Goal: Task Accomplishment & Management: Complete application form

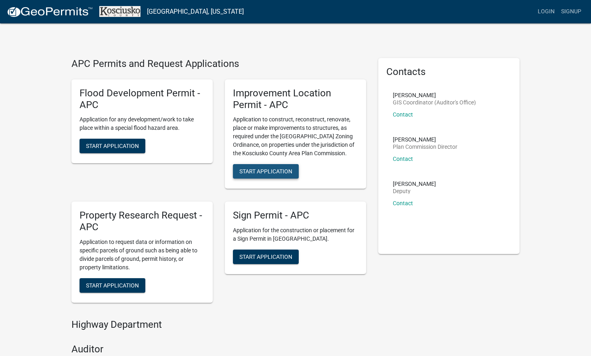
click at [277, 172] on span "Start Application" at bounding box center [265, 171] width 53 height 6
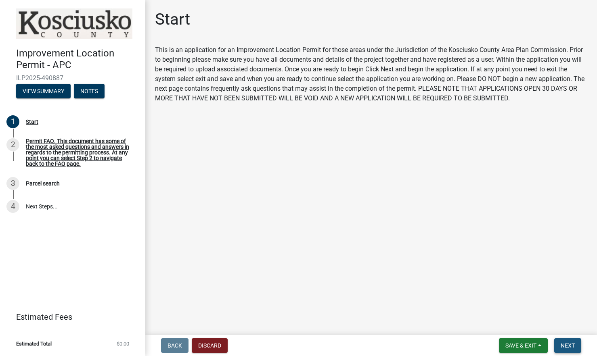
click at [563, 345] on span "Next" at bounding box center [568, 346] width 14 height 6
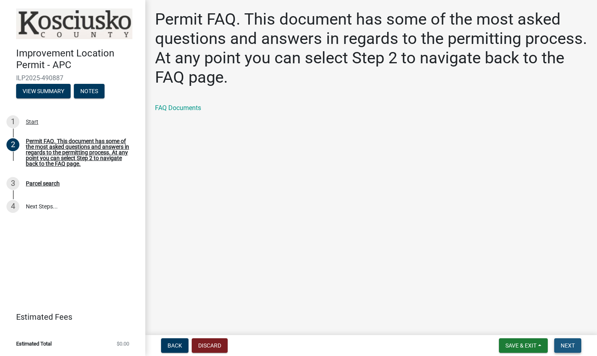
drag, startPoint x: 566, startPoint y: 348, endPoint x: 556, endPoint y: 340, distance: 12.9
click at [565, 348] on span "Next" at bounding box center [568, 346] width 14 height 6
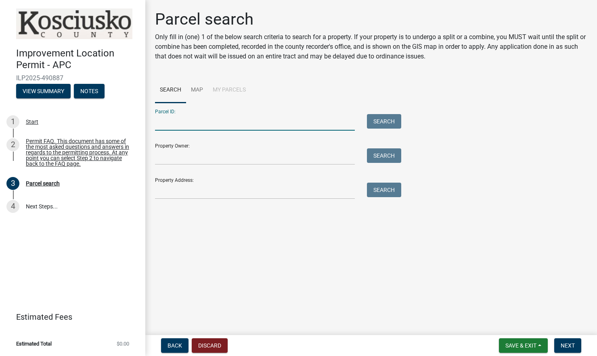
paste input "007-035-074"
type input "007-035-074"
click at [375, 117] on button "Search" at bounding box center [384, 121] width 34 height 15
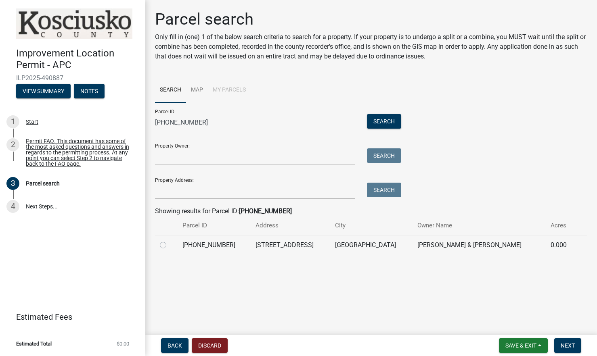
click at [167, 246] on div at bounding box center [166, 246] width 13 height 10
click at [170, 241] on label at bounding box center [170, 241] width 0 height 0
click at [170, 246] on input "radio" at bounding box center [172, 243] width 5 height 5
radio input "true"
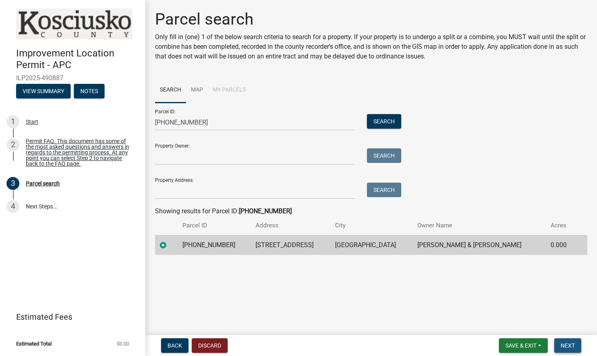
click at [567, 341] on button "Next" at bounding box center [567, 346] width 27 height 15
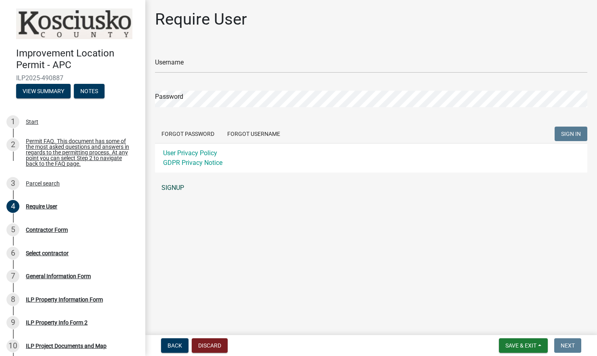
click at [169, 184] on link "SIGNUP" at bounding box center [371, 188] width 432 height 16
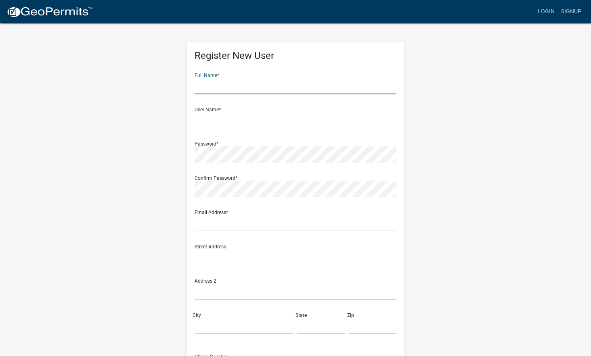
click at [233, 88] on input "text" at bounding box center [296, 86] width 202 height 17
type input "Lynn McCullough"
click at [206, 107] on div "User Name *" at bounding box center [296, 115] width 202 height 28
click at [213, 110] on div "User Name *" at bounding box center [296, 115] width 202 height 28
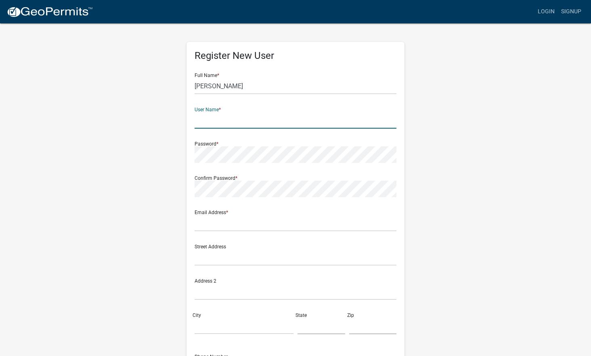
click at [218, 126] on input "text" at bounding box center [296, 120] width 202 height 17
type input "[PERSON_NAME][EMAIL_ADDRESS][DOMAIN_NAME]"
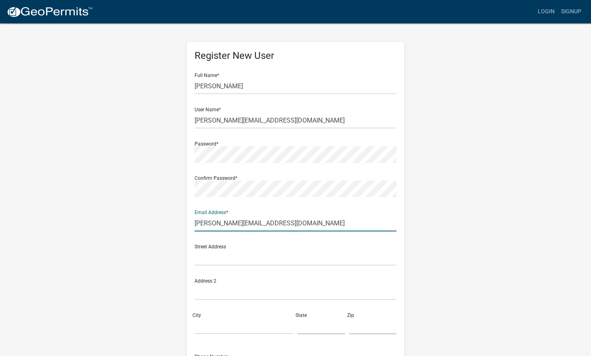
type input "[PERSON_NAME][EMAIL_ADDRESS][DOMAIN_NAME]"
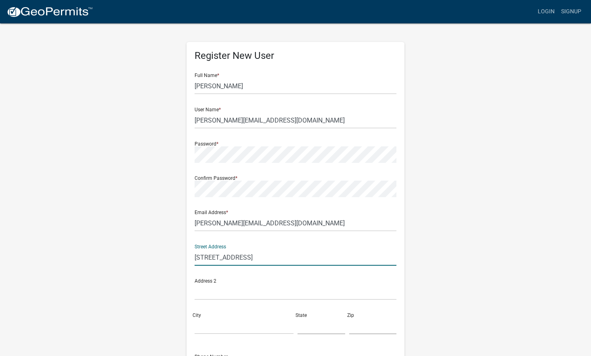
type input "2400 Eisenhower Dr. N."
type input "Goshen"
type input "IN"
type input "46526"
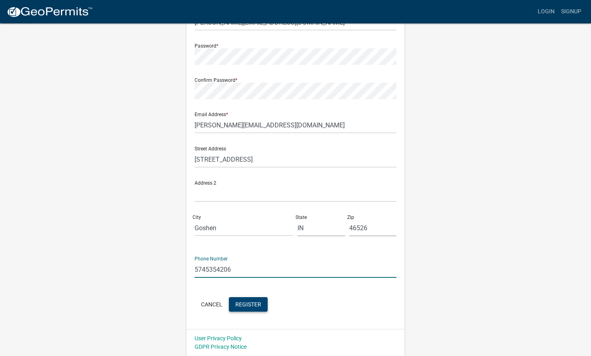
type input "5745354206"
click at [250, 304] on span "Register" at bounding box center [248, 304] width 26 height 6
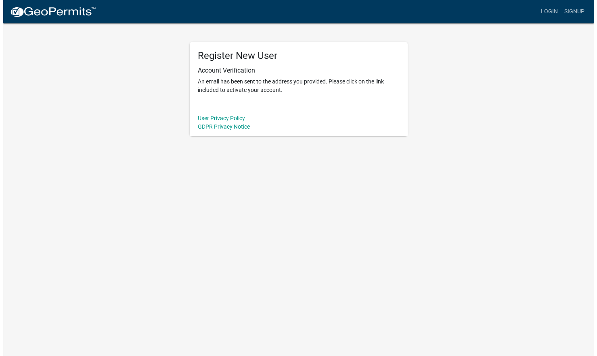
scroll to position [0, 0]
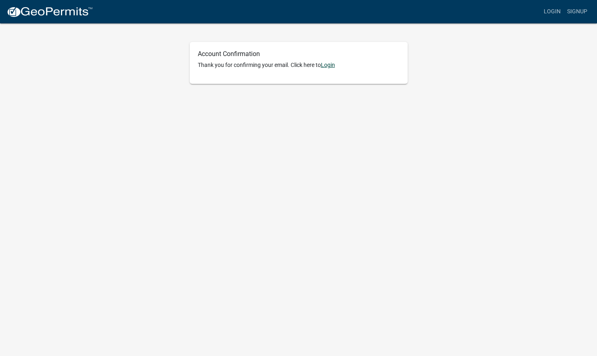
click at [327, 64] on link "Login" at bounding box center [328, 65] width 14 height 6
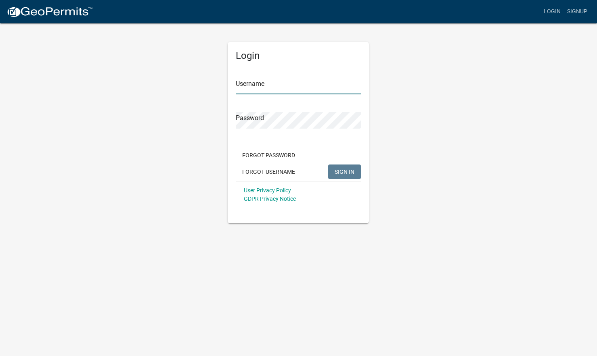
type input "[PERSON_NAME][EMAIL_ADDRESS][DOMAIN_NAME]"
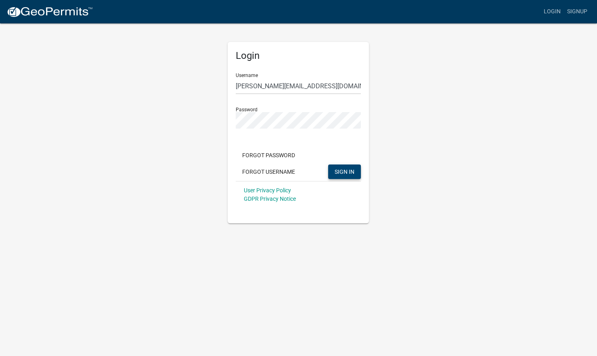
click at [347, 170] on span "SIGN IN" at bounding box center [345, 171] width 20 height 6
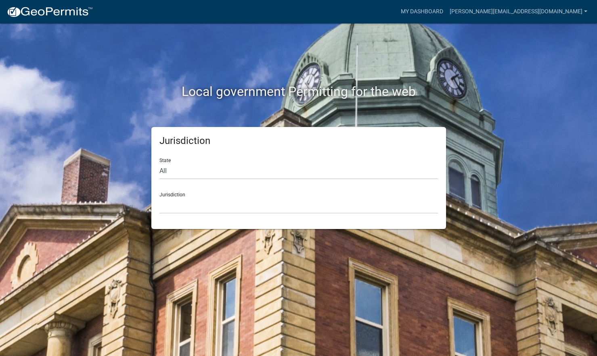
click at [181, 155] on div "State All [US_STATE] [US_STATE] [US_STATE] [US_STATE] [US_STATE] [US_STATE] [US…" at bounding box center [298, 166] width 279 height 28
click at [182, 170] on select "All [US_STATE] [US_STATE] [US_STATE] [US_STATE] [US_STATE] [US_STATE] [US_STATE…" at bounding box center [298, 171] width 279 height 17
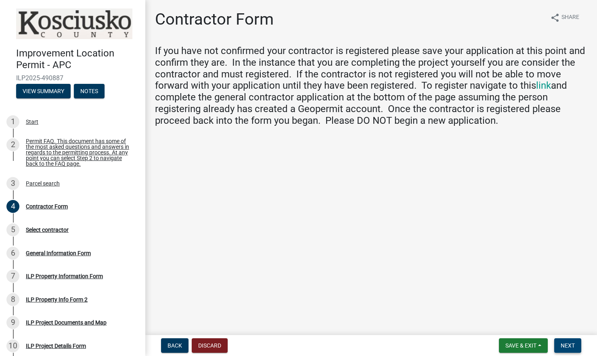
click at [563, 345] on span "Next" at bounding box center [568, 346] width 14 height 6
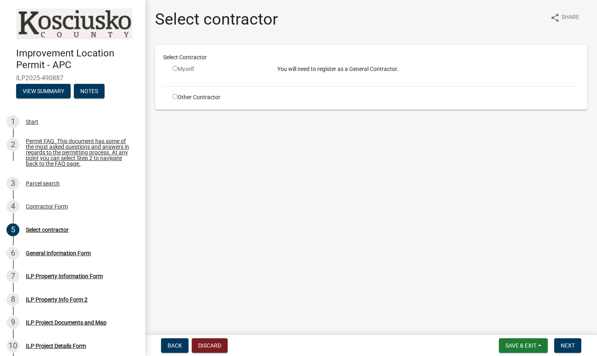
click at [176, 69] on input "radio" at bounding box center [174, 68] width 5 height 5
click at [175, 68] on input "radio" at bounding box center [174, 68] width 5 height 5
radio input "false"
click at [304, 68] on p "You will need to register as a General Contractor." at bounding box center [428, 69] width 302 height 8
click at [173, 96] on input "radio" at bounding box center [174, 96] width 5 height 5
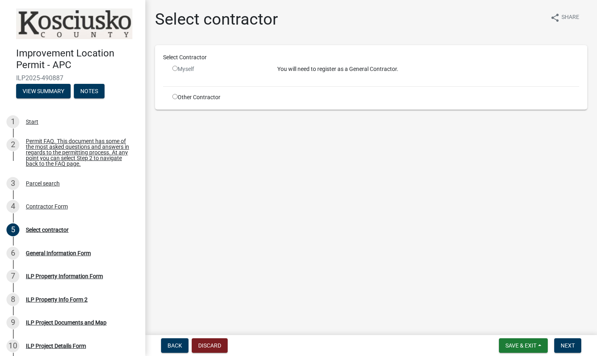
radio input "true"
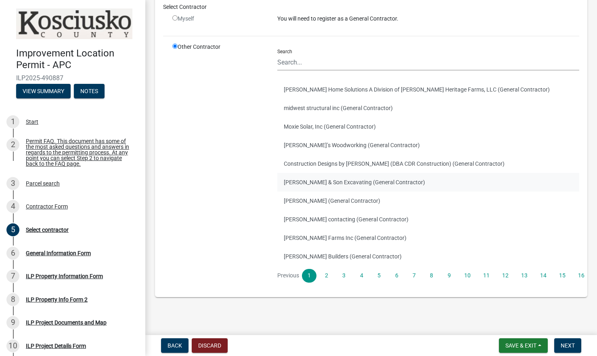
scroll to position [54, 0]
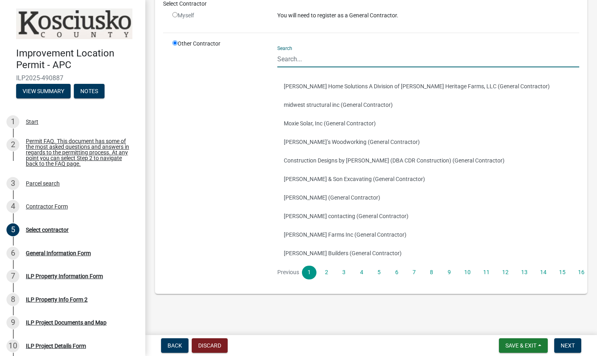
click at [299, 60] on input "Search" at bounding box center [428, 59] width 302 height 17
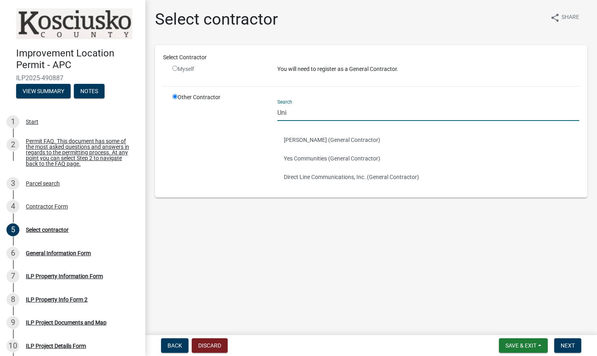
scroll to position [0, 0]
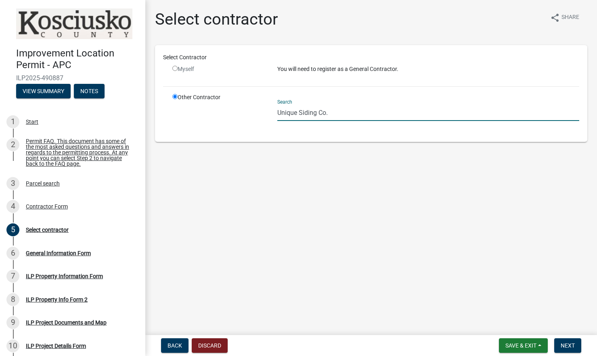
drag, startPoint x: 334, startPoint y: 113, endPoint x: 262, endPoint y: 108, distance: 72.0
click at [262, 108] on div "Other Contractor Search Unique Siding Co." at bounding box center [375, 113] width 419 height 41
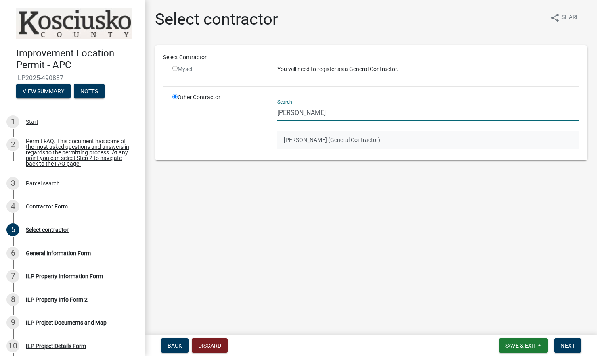
type input "vano"
click at [329, 139] on button "JAY VANOVER (General Contractor)" at bounding box center [428, 140] width 302 height 19
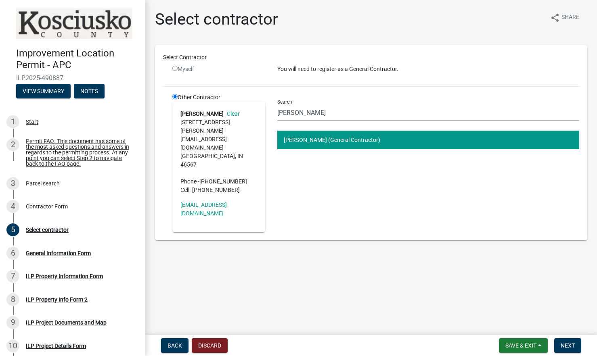
click at [336, 141] on button "JAY VANOVER (General Contractor)" at bounding box center [428, 140] width 302 height 19
click at [565, 348] on span "Next" at bounding box center [568, 346] width 14 height 6
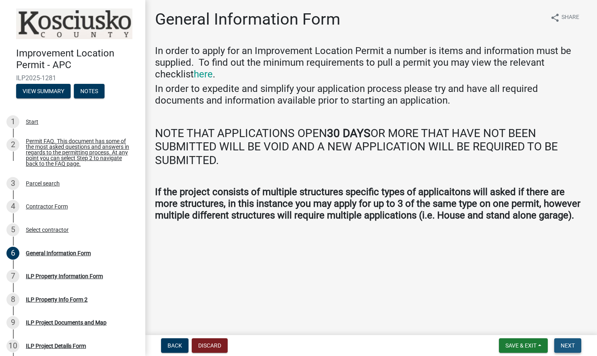
click at [560, 346] on button "Next" at bounding box center [567, 346] width 27 height 15
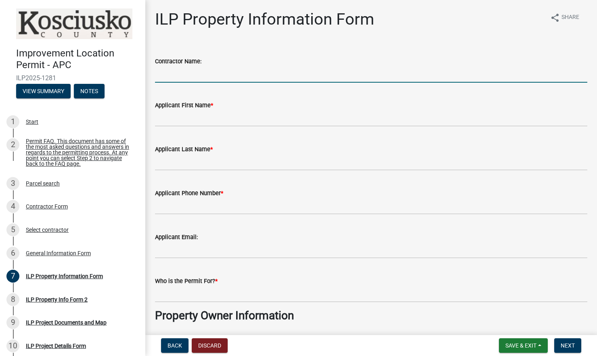
click at [196, 75] on input "Contractor Name:" at bounding box center [371, 74] width 432 height 17
click at [207, 343] on button "Discard" at bounding box center [210, 346] width 36 height 15
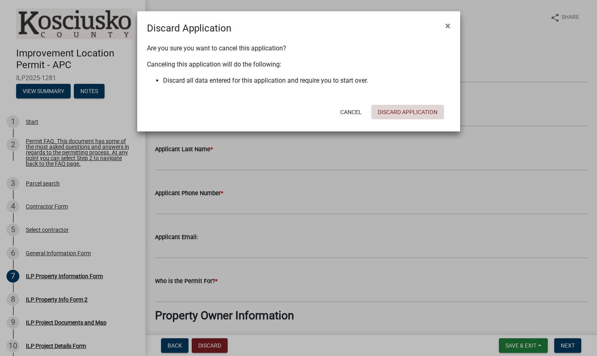
click at [408, 113] on button "Discard Application" at bounding box center [407, 112] width 73 height 15
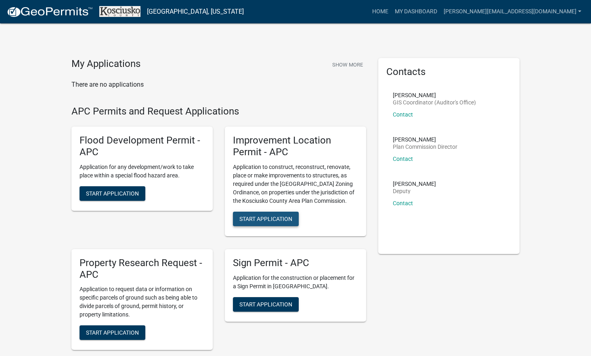
click at [261, 217] on span "Start Application" at bounding box center [265, 219] width 53 height 6
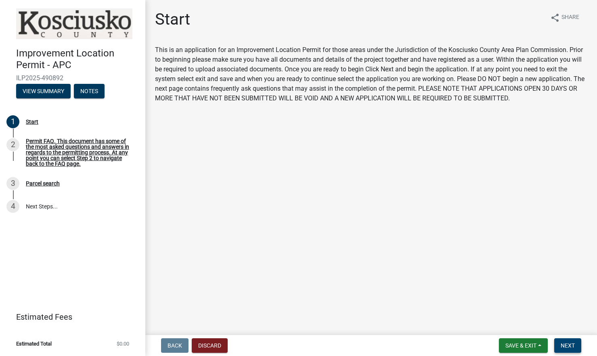
click at [566, 340] on button "Next" at bounding box center [567, 346] width 27 height 15
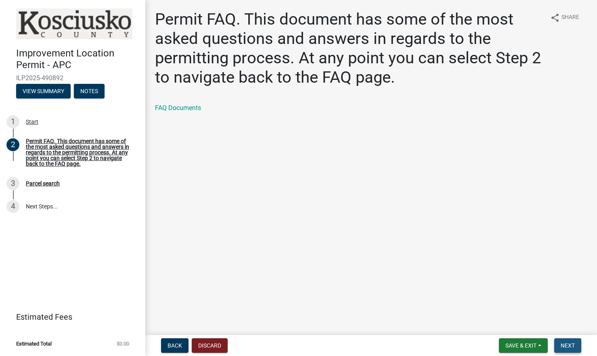
click at [566, 340] on button "Next" at bounding box center [567, 346] width 27 height 15
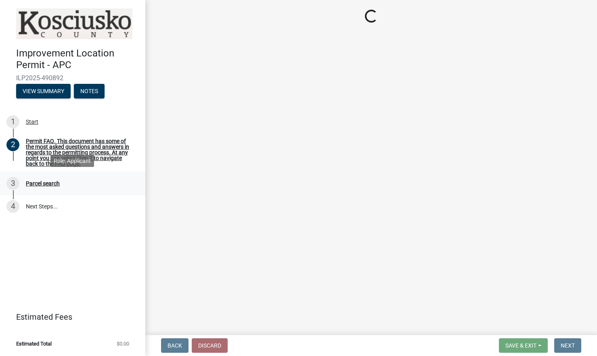
click at [46, 184] on div "Parcel search" at bounding box center [43, 184] width 34 height 6
click at [11, 181] on div "3" at bounding box center [12, 183] width 13 height 13
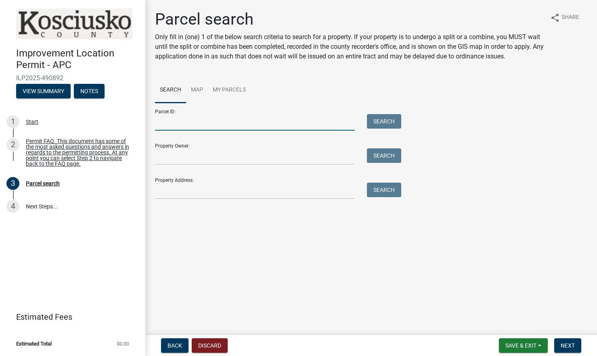
click at [236, 122] on input "Parcel ID:" at bounding box center [255, 122] width 200 height 17
paste input "007-035-074"
type input "007-035-074"
click at [376, 119] on button "Search" at bounding box center [384, 121] width 34 height 15
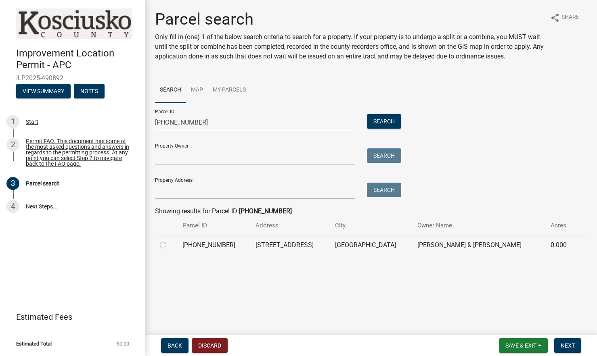
click at [170, 241] on label at bounding box center [170, 241] width 0 height 0
click at [170, 246] on input "radio" at bounding box center [172, 243] width 5 height 5
radio input "true"
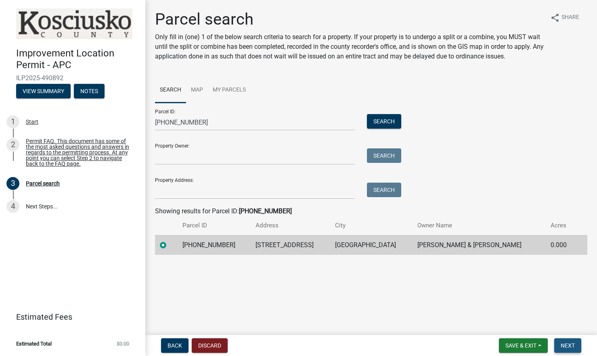
drag, startPoint x: 564, startPoint y: 347, endPoint x: 560, endPoint y: 339, distance: 9.2
click at [564, 347] on span "Next" at bounding box center [568, 346] width 14 height 6
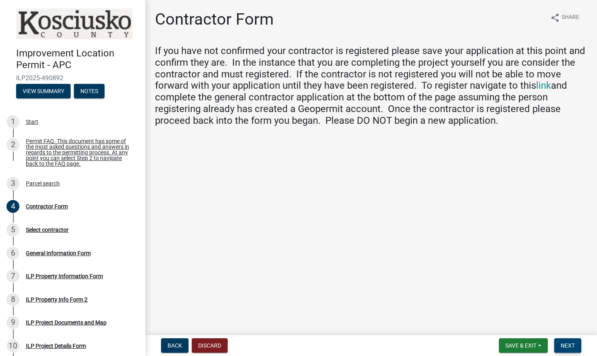
click at [566, 344] on span "Next" at bounding box center [568, 346] width 14 height 6
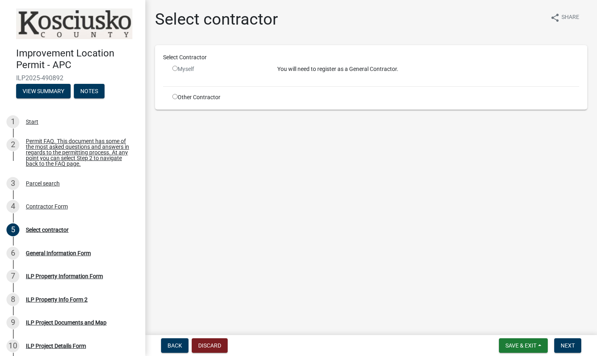
click at [173, 98] on input "radio" at bounding box center [174, 96] width 5 height 5
radio input "true"
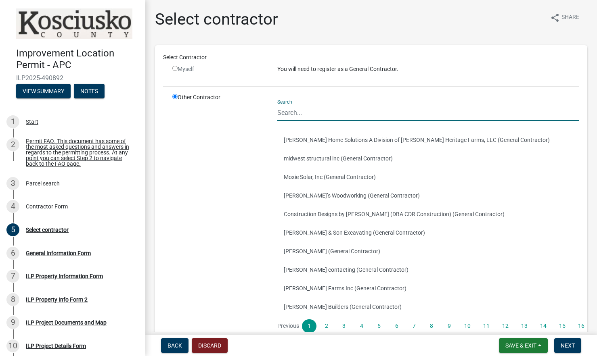
click at [300, 113] on input "Search" at bounding box center [428, 113] width 302 height 17
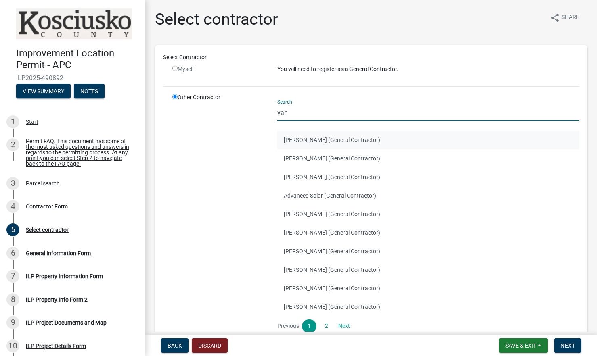
type input "van"
click at [300, 138] on button "JAY VANOVER (General Contractor)" at bounding box center [428, 140] width 302 height 19
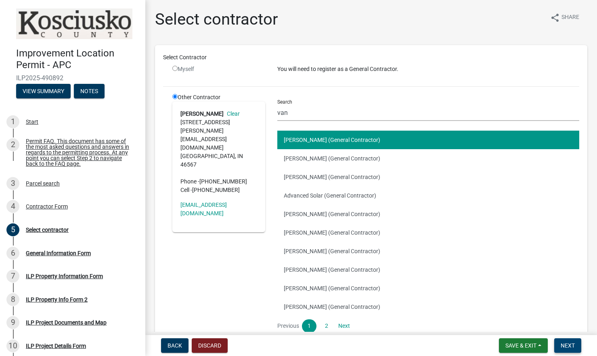
click at [568, 344] on span "Next" at bounding box center [568, 346] width 14 height 6
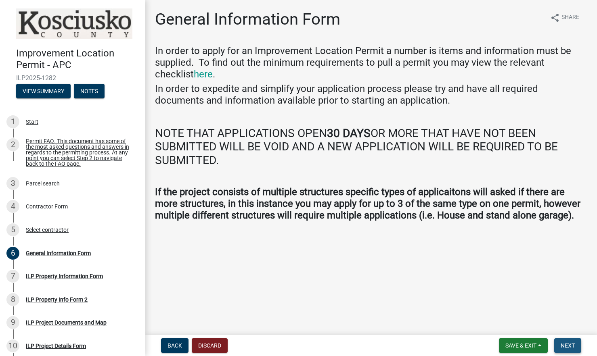
click at [567, 347] on span "Next" at bounding box center [568, 346] width 14 height 6
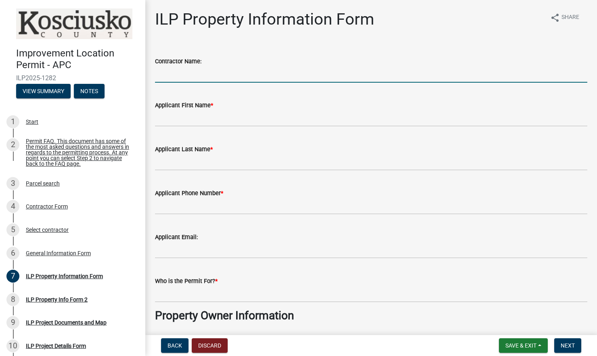
click at [190, 73] on input "Contractor Name:" at bounding box center [371, 74] width 432 height 17
click at [167, 76] on input "Contractor Name:" at bounding box center [371, 74] width 432 height 17
click at [183, 75] on input "Jay Vanpover" at bounding box center [371, 74] width 432 height 17
click at [225, 74] on input "Jay Vanover" at bounding box center [371, 74] width 432 height 17
type input "Jay Vanover"
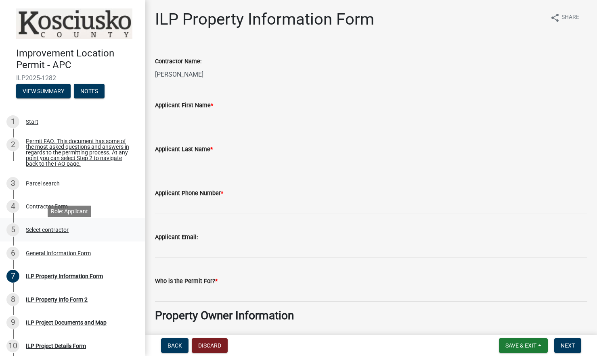
click at [54, 232] on div "Select contractor" at bounding box center [47, 230] width 43 height 6
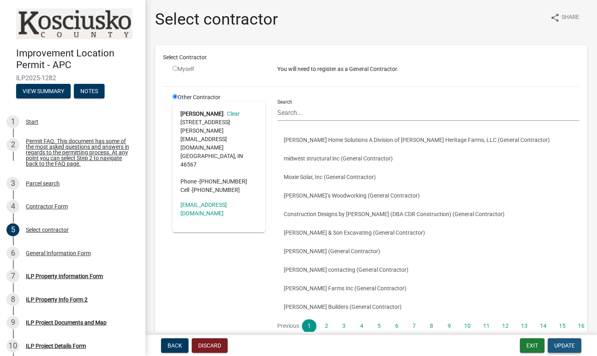
click at [566, 341] on button "Update" at bounding box center [565, 346] width 34 height 15
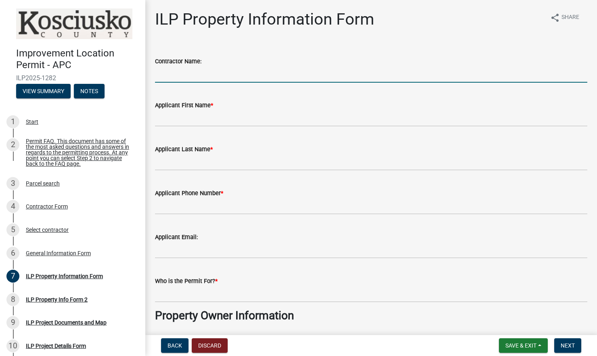
click at [201, 75] on input "Contractor Name:" at bounding box center [371, 74] width 432 height 17
type input "Jay Vanover"
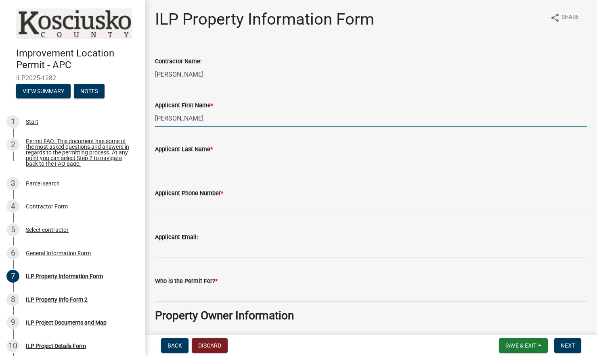
type input "Lynn"
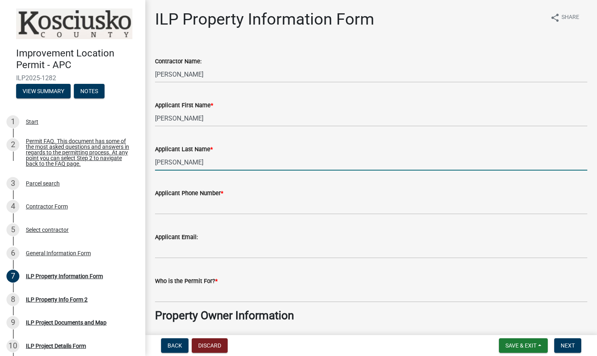
type input "McCullough"
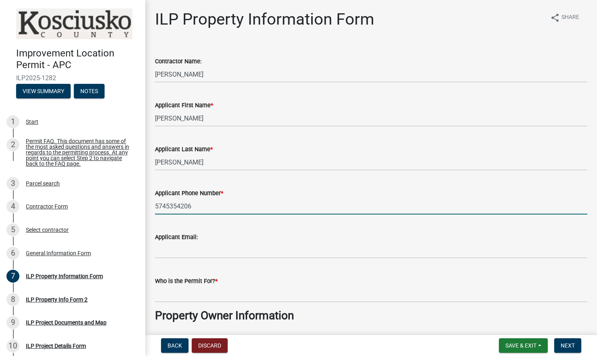
type input "5745354206"
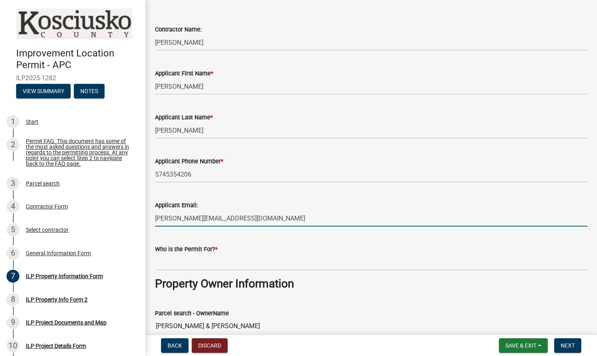
scroll to position [121, 0]
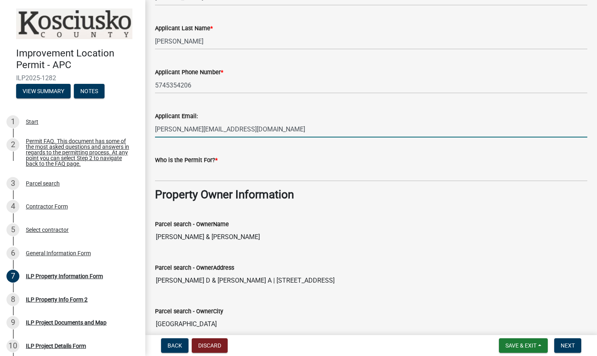
type input "[PERSON_NAME][EMAIL_ADDRESS][DOMAIN_NAME]"
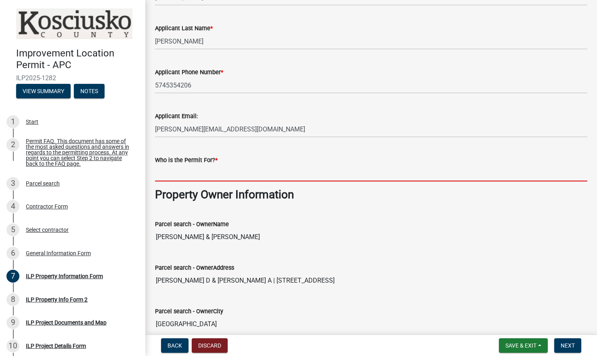
click at [219, 174] on input "Who is the Permit For? *" at bounding box center [371, 173] width 432 height 17
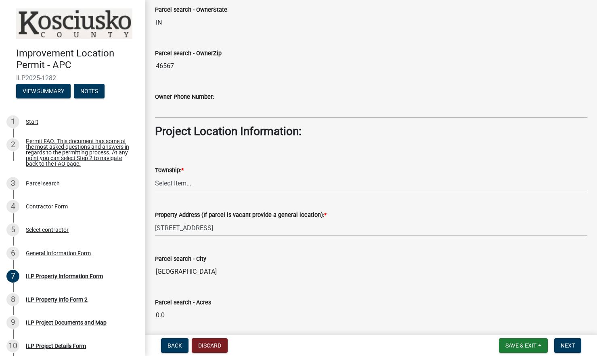
scroll to position [484, 0]
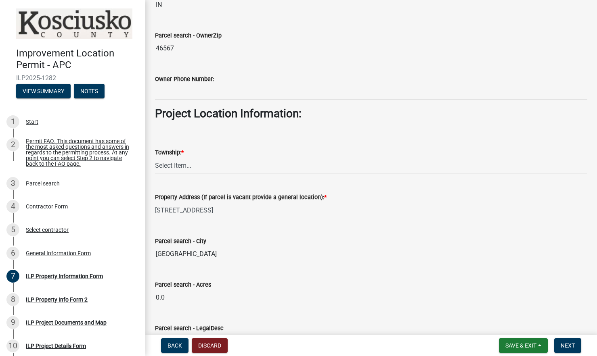
type input "Rice, John & Patricia"
click at [195, 165] on select "Select Item... Benton - Elkhart Co Clay Etna Franklin Harrison Jackson Jefferso…" at bounding box center [371, 165] width 432 height 17
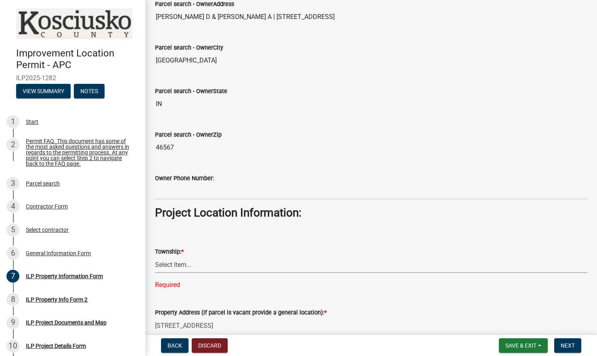
scroll to position [444, 0]
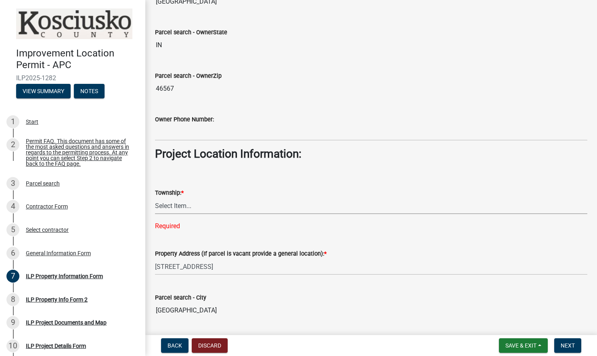
click at [183, 205] on select "Select Item... Benton - Elkhart Co Clay Etna Franklin Harrison Jackson Jefferso…" at bounding box center [371, 206] width 432 height 17
click at [155, 198] on select "Select Item... Benton - Elkhart Co Clay Etna Franklin Harrison Jackson Jefferso…" at bounding box center [371, 206] width 432 height 17
select select "57368d26-defc-477e-a8be-5a23ab554a17"
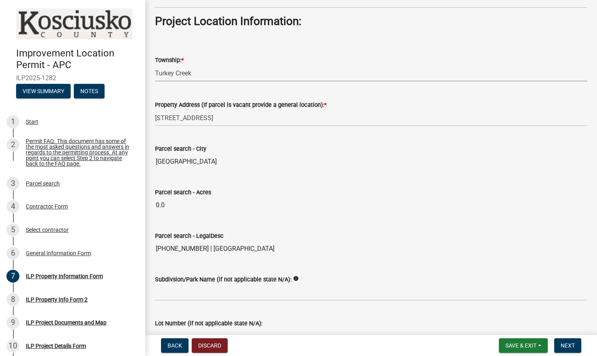
scroll to position [628, 0]
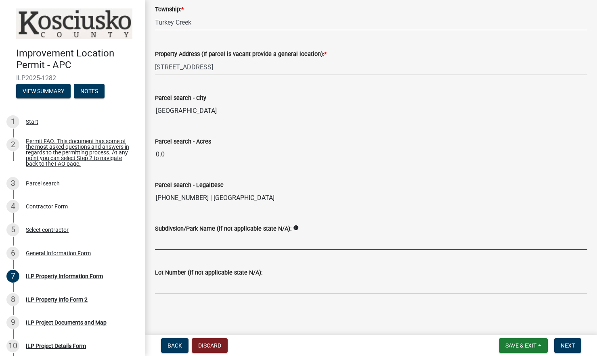
click at [187, 241] on input "Subdivsion/Park Name (if not applicable state N/A):" at bounding box center [371, 242] width 432 height 17
type input "N/A"
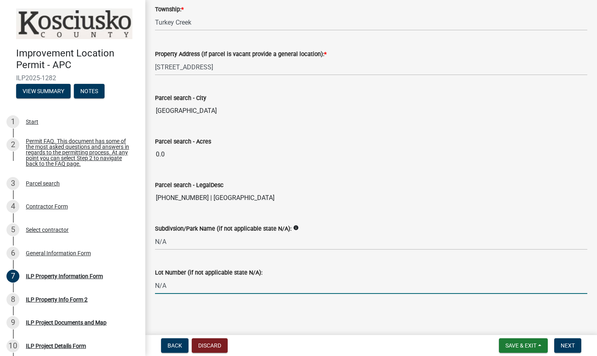
type input "N/A"
click at [563, 348] on span "Next" at bounding box center [568, 346] width 14 height 6
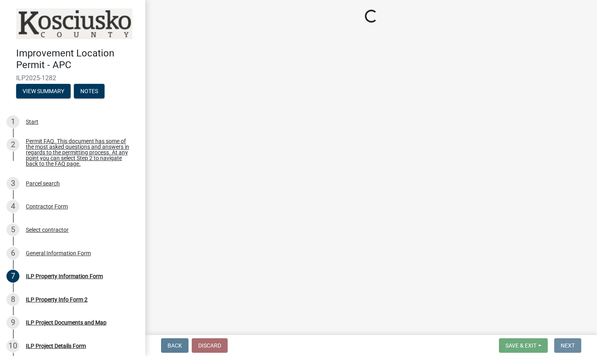
scroll to position [0, 0]
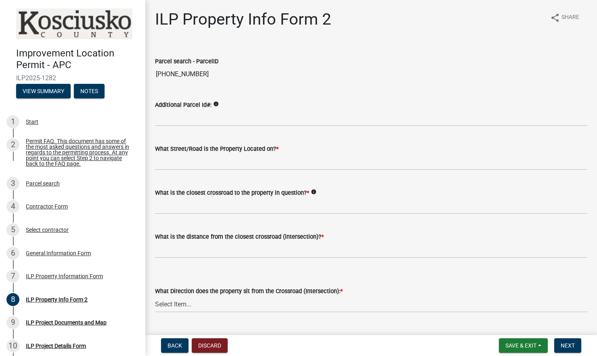
click at [214, 104] on icon "info" at bounding box center [216, 104] width 6 height 6
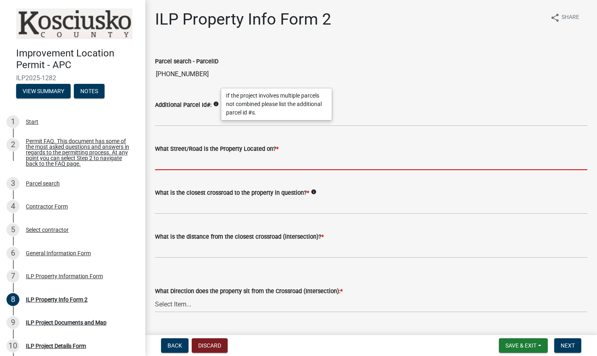
click at [228, 162] on input "What Street/Road is the Property Located on? *" at bounding box center [371, 162] width 432 height 17
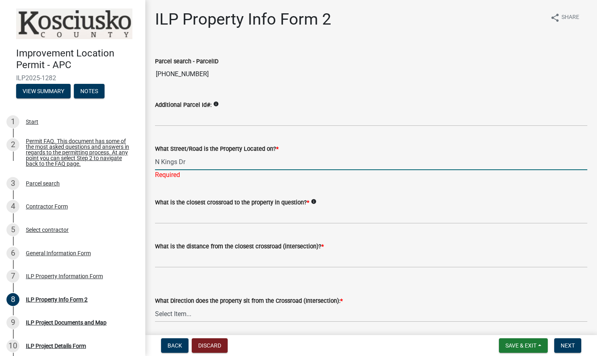
type input "N Kings Dr."
drag, startPoint x: 174, startPoint y: 160, endPoint x: 149, endPoint y: 159, distance: 24.7
click at [149, 159] on div "What Street/Road is the Property Located on? * N Kings Dr. Required" at bounding box center [371, 156] width 444 height 47
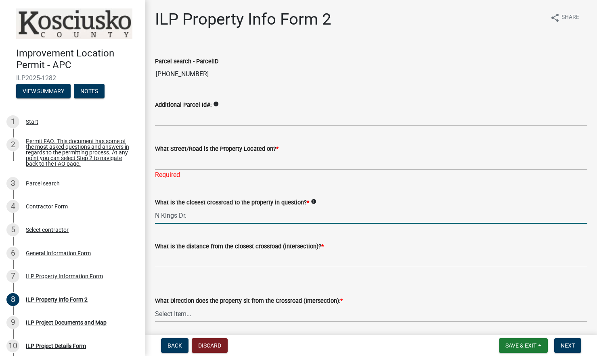
type input "N Kings Dr."
click at [166, 166] on input "What Street/Road is the Property Located on? *" at bounding box center [371, 162] width 432 height 17
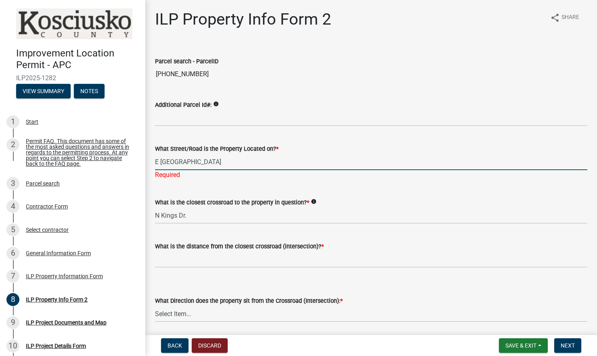
type input "E Island Ave"
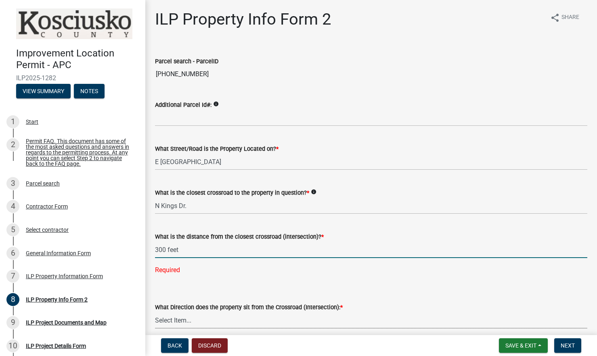
type input "300"
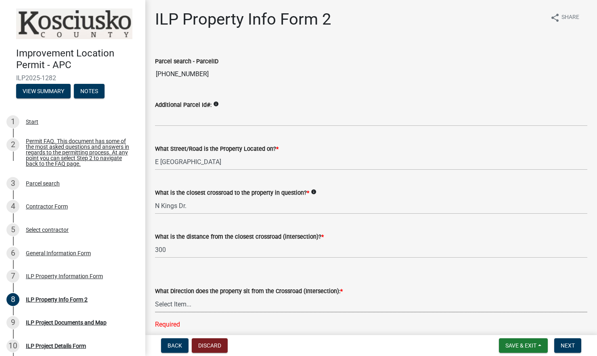
click at [210, 302] on select "Select Item... N NE NW S SE SW E W" at bounding box center [371, 304] width 432 height 17
click at [410, 142] on div "What Street/Road is the Property Located on? * E Island Ave" at bounding box center [371, 152] width 432 height 38
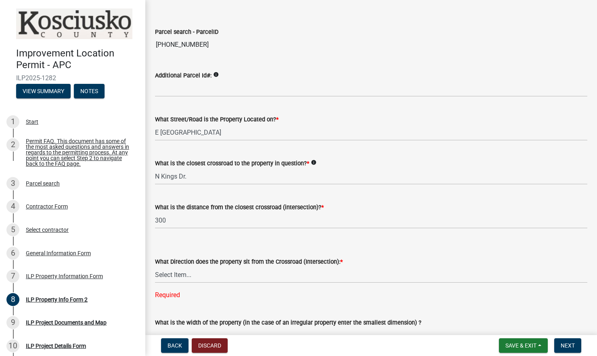
scroll to position [81, 0]
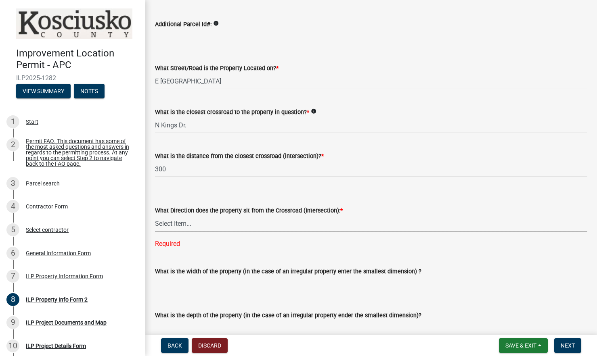
click at [234, 225] on select "Select Item... N NE NW S SE SW E W" at bounding box center [371, 224] width 432 height 17
click at [200, 221] on select "Select Item... N NE NW S SE SW E W" at bounding box center [371, 224] width 432 height 17
click at [163, 220] on select "Select Item... N NE NW S SE SW E W" at bounding box center [371, 224] width 432 height 17
click at [155, 216] on select "Select Item... N NE NW S SE SW E W" at bounding box center [371, 224] width 432 height 17
select select "d5ef8917-5513-464f-93cd-11bc9adf3566"
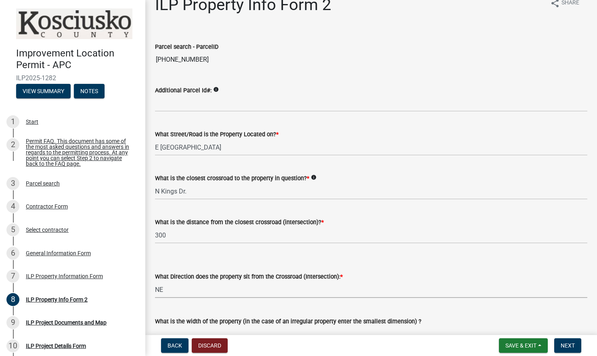
scroll to position [0, 0]
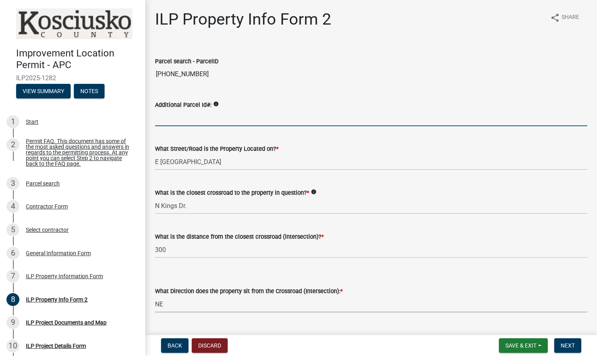
click at [179, 122] on input "Additional Parcel Id#:" at bounding box center [371, 118] width 432 height 17
paste input "43-04-09-300-361.000-025"
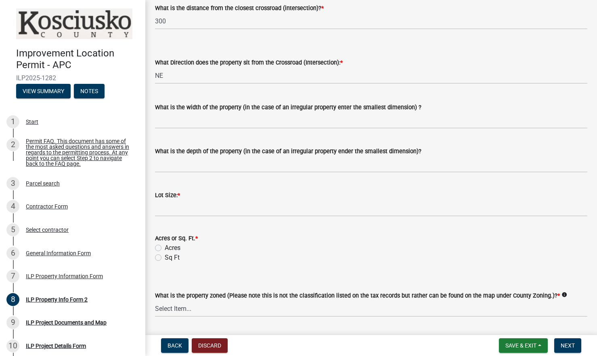
scroll to position [242, 0]
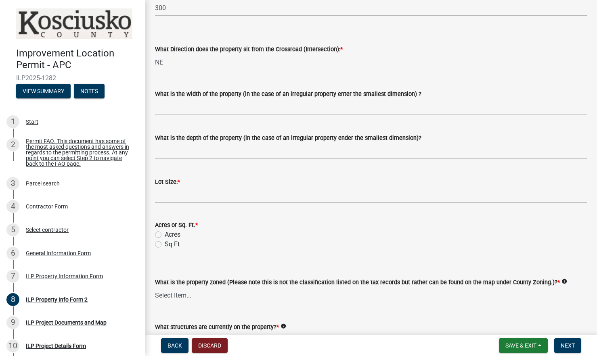
type input "43-04-09-300-361.000-025"
click at [195, 107] on input "What is the width of the property (in the case of an irregular property enter t…" at bounding box center [371, 107] width 432 height 17
type input "55'"
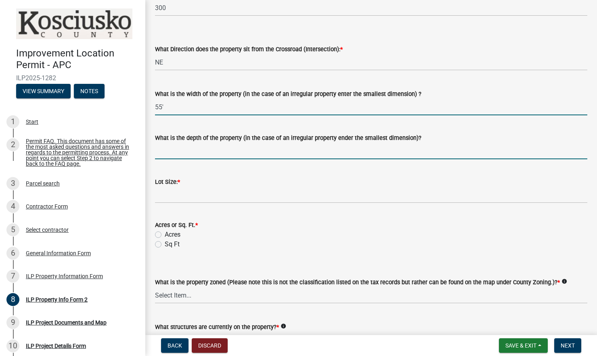
click at [166, 149] on input "What is the depth of the property (in the case of an irregular property ender t…" at bounding box center [371, 151] width 432 height 17
type input "185 feet"
click at [189, 106] on input "55'" at bounding box center [371, 107] width 432 height 17
type input "55 feet"
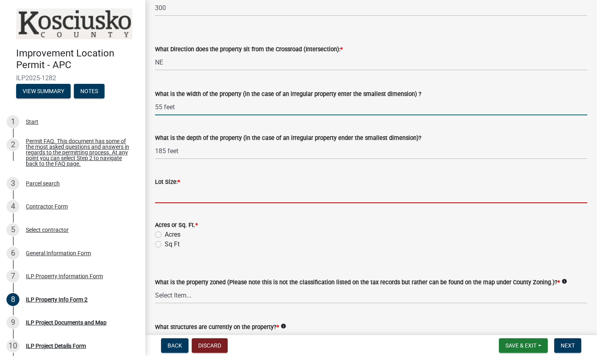
click at [180, 194] on input "text" at bounding box center [371, 195] width 432 height 17
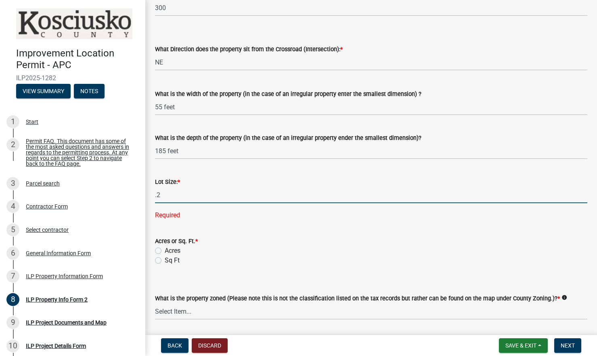
type input "0.2"
click at [158, 251] on wm-data-entity-input "Acres or Sq. Ft. * Acres Sq Ft" at bounding box center [371, 250] width 432 height 46
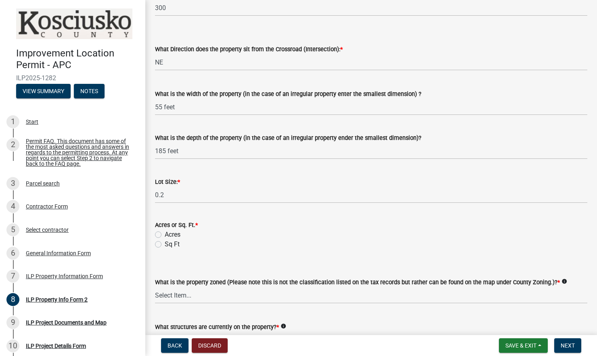
click at [165, 235] on label "Acres" at bounding box center [173, 235] width 16 height 10
click at [165, 235] on input "Acres" at bounding box center [167, 232] width 5 height 5
radio input "true"
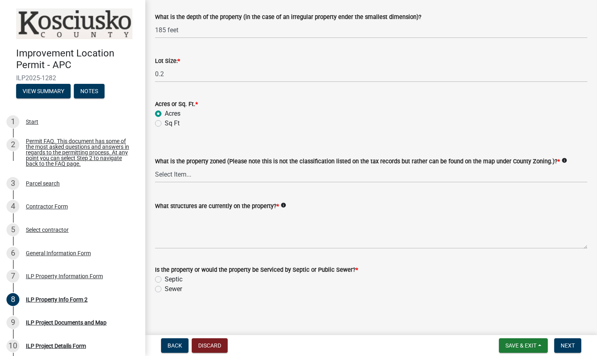
scroll to position [364, 0]
click at [180, 174] on select "Select Item... Agricultural Agricultural 2 Commercial Environmental Industrial …" at bounding box center [371, 174] width 432 height 17
click at [155, 166] on select "Select Item... Agricultural Agricultural 2 Commercial Environmental Industrial …" at bounding box center [371, 174] width 432 height 17
select select "1146270b-2111-4e23-bf7f-74ce85cf7041"
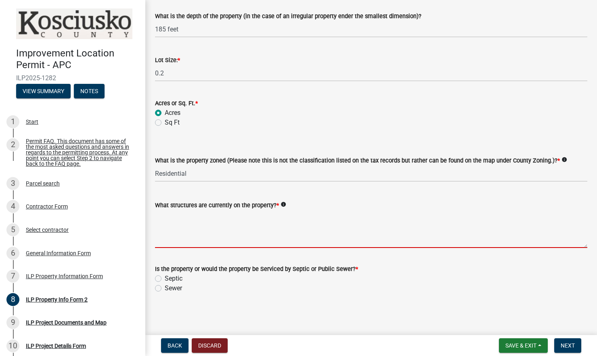
click at [229, 239] on textarea "What structures are currently on the property? *" at bounding box center [371, 229] width 432 height 38
type textarea "Home"
click at [165, 290] on label "Sewer" at bounding box center [173, 289] width 17 height 10
click at [165, 289] on input "Sewer" at bounding box center [167, 286] width 5 height 5
radio input "true"
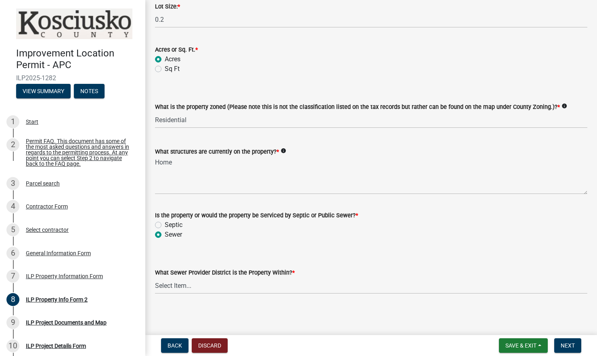
scroll to position [419, 0]
click at [205, 288] on select "Select Item... City of Warsaw City of Nappanee Lakeland Regional Sewer District…" at bounding box center [371, 285] width 432 height 17
click at [203, 290] on select "Select Item... City of Warsaw City of Nappanee Lakeland Regional Sewer District…" at bounding box center [371, 285] width 432 height 17
click at [191, 285] on select "Select Item... City of Warsaw City of Nappanee Lakeland Regional Sewer District…" at bounding box center [371, 285] width 432 height 17
click at [155, 277] on select "Select Item... City of Warsaw City of Nappanee Lakeland Regional Sewer District…" at bounding box center [371, 285] width 432 height 17
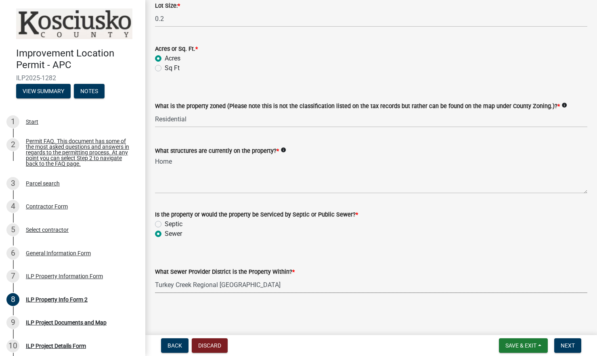
select select "72b819f2-1442-4da6-a709-59c83ab470a2"
click at [562, 347] on span "Next" at bounding box center [568, 346] width 14 height 6
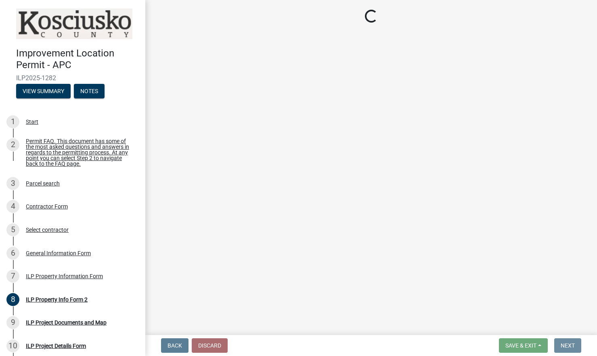
scroll to position [0, 0]
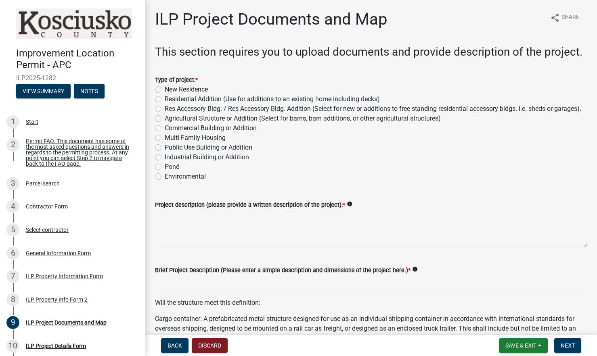
click at [165, 104] on label "Residential Addition (Use for additions to an existing home including decks)" at bounding box center [272, 99] width 215 height 10
click at [165, 100] on input "Residential Addition (Use for additions to an existing home including decks)" at bounding box center [167, 96] width 5 height 5
radio input "true"
click at [208, 248] on textarea "Project description (please provide a written description of the project): *" at bounding box center [371, 229] width 432 height 38
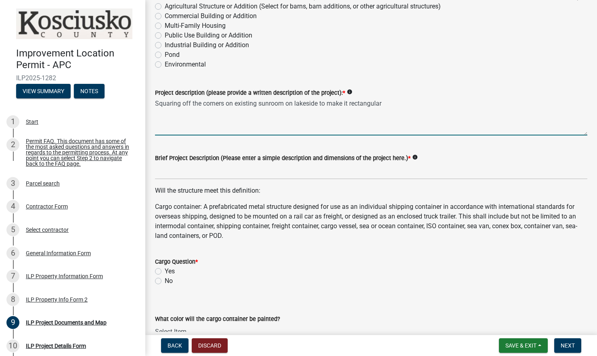
scroll to position [121, 0]
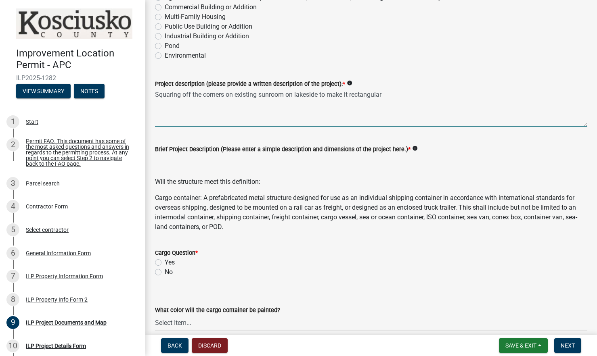
type textarea "Squaring off the corners on existing sunroom on lakeside to make it rectangular"
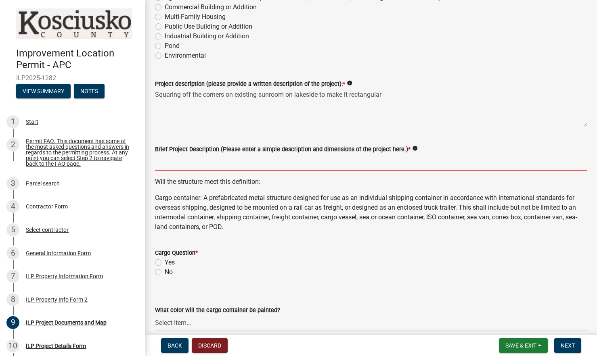
click at [211, 171] on input "Brief Project Description (Please enter a simple description and dimensions of …" at bounding box center [371, 162] width 432 height 17
type input "Compl"
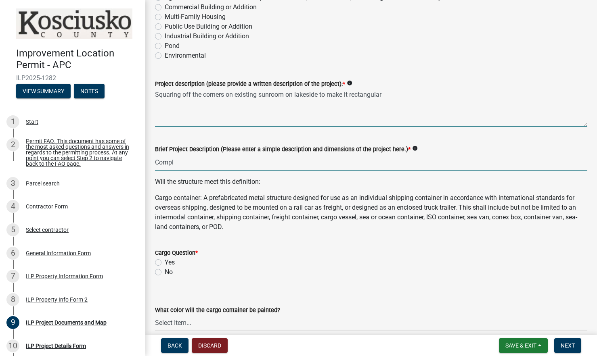
click at [404, 115] on textarea "Squaring off the corners on existing sunroom on lakeside to make it rectangular" at bounding box center [371, 108] width 432 height 38
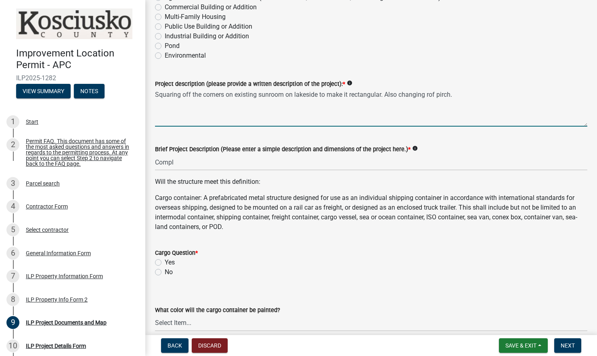
type textarea "Squaring off the corners on existing sunroom on lakeside to make it rectangular…"
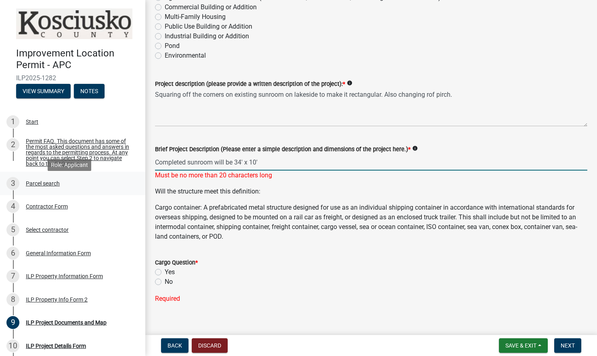
drag, startPoint x: 191, startPoint y: 185, endPoint x: 132, endPoint y: 195, distance: 59.7
click at [128, 190] on div "Improvement Location Permit - APC ILP2025-1282 View Summary Notes 1 Start 2 Per…" at bounding box center [298, 178] width 597 height 356
drag, startPoint x: 198, startPoint y: 187, endPoint x: 124, endPoint y: 192, distance: 74.0
click at [124, 192] on div "Improvement Location Permit - APC ILP2025-1282 View Summary Notes 1 Start 2 Per…" at bounding box center [298, 178] width 597 height 356
type input "34' x 10'"
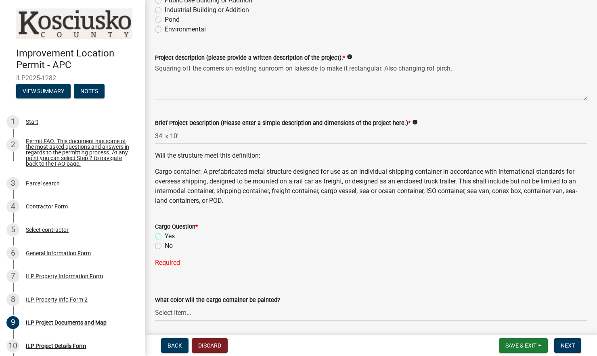
scroll to position [161, 0]
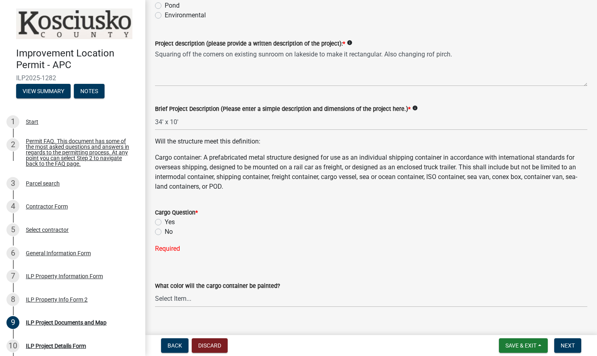
click at [165, 237] on label "No" at bounding box center [169, 232] width 8 height 10
click at [165, 233] on input "No" at bounding box center [167, 229] width 5 height 5
radio input "true"
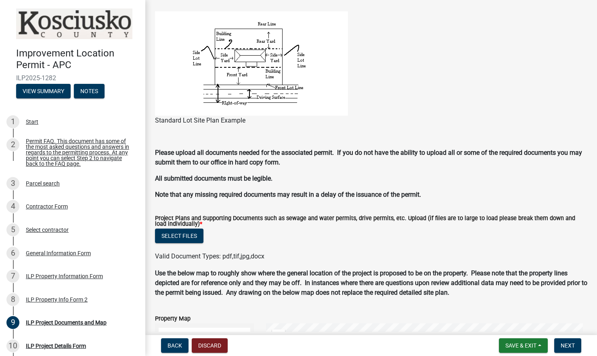
scroll to position [620, 0]
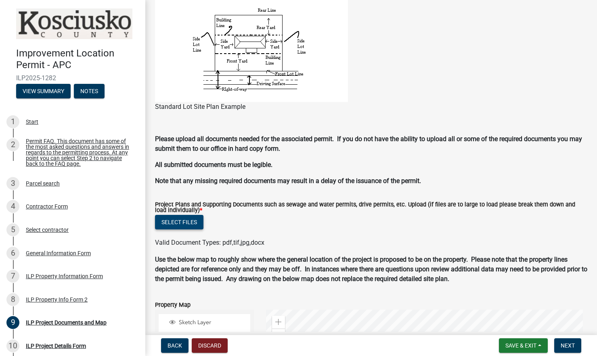
click at [178, 230] on button "Select files" at bounding box center [179, 222] width 48 height 15
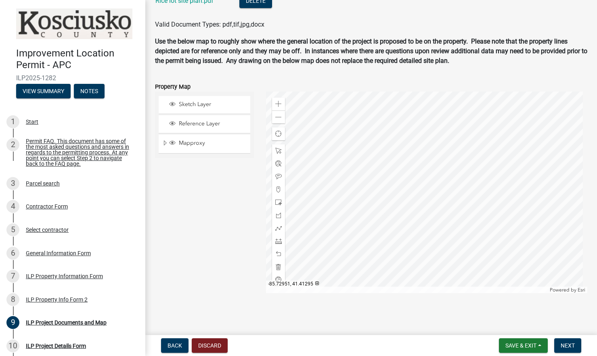
scroll to position [892, 0]
click at [563, 348] on span "Next" at bounding box center [568, 346] width 14 height 6
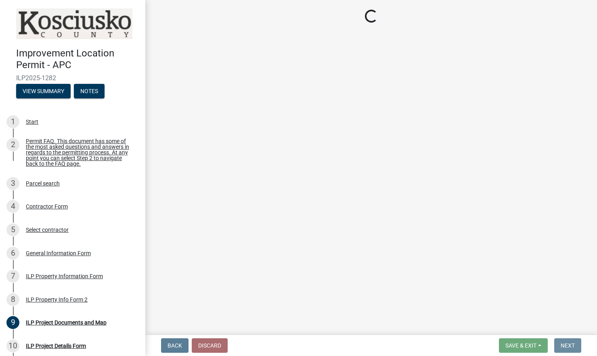
scroll to position [0, 0]
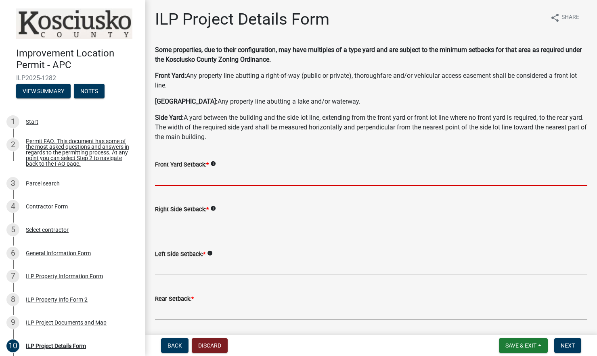
click at [171, 176] on input "text" at bounding box center [371, 178] width 432 height 17
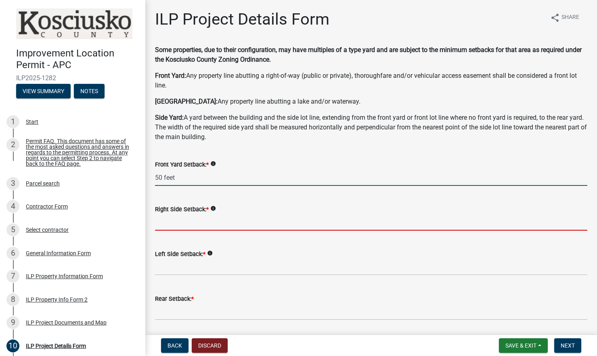
type input "50.0"
click at [191, 216] on input "text" at bounding box center [371, 222] width 432 height 17
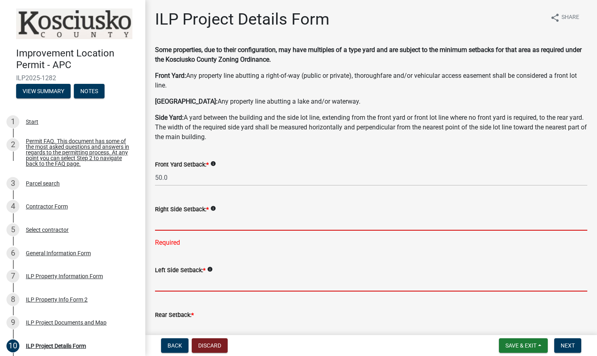
click at [196, 282] on input "text" at bounding box center [371, 283] width 432 height 17
click at [187, 224] on input "text" at bounding box center [371, 222] width 432 height 17
click at [168, 282] on input "6.0" at bounding box center [371, 283] width 432 height 17
type input "6.0"
click at [160, 227] on input "text" at bounding box center [371, 222] width 432 height 17
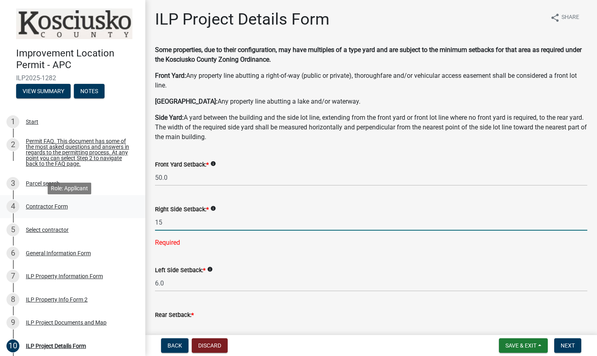
drag, startPoint x: 169, startPoint y: 220, endPoint x: 146, endPoint y: 215, distance: 23.6
click at [139, 220] on div "Improvement Location Permit - APC ILP2025-1282 View Summary Notes 1 Start 2 Per…" at bounding box center [298, 178] width 597 height 356
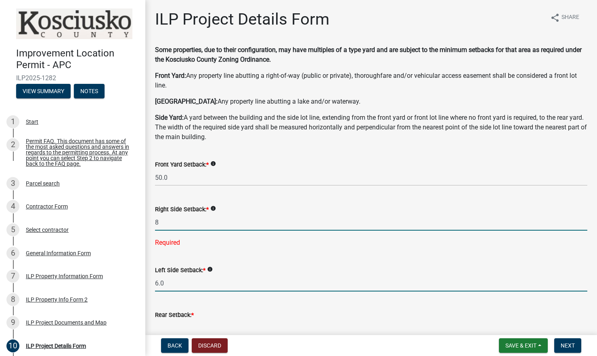
type input "8.0"
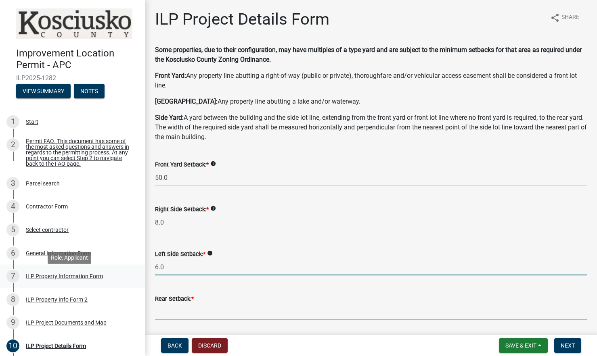
drag, startPoint x: 160, startPoint y: 285, endPoint x: 108, endPoint y: 290, distance: 52.0
click at [108, 290] on div "Improvement Location Permit - APC ILP2025-1282 View Summary Notes 1 Start 2 Per…" at bounding box center [298, 178] width 597 height 356
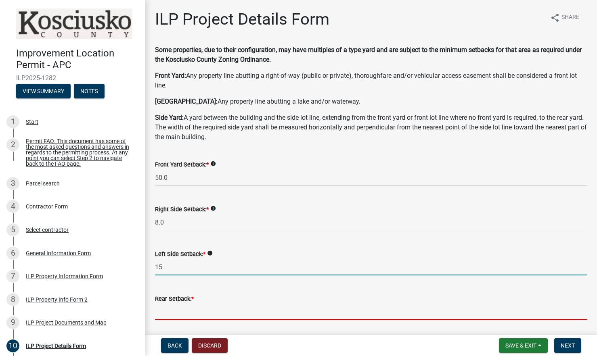
type input "15.0"
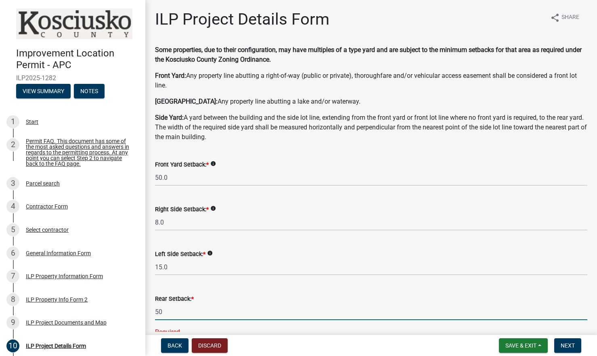
type input "50.0"
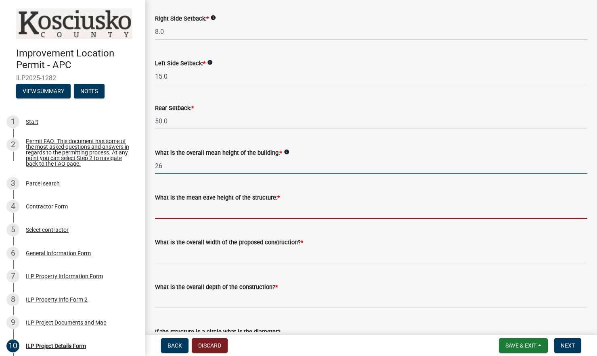
type input "26.0"
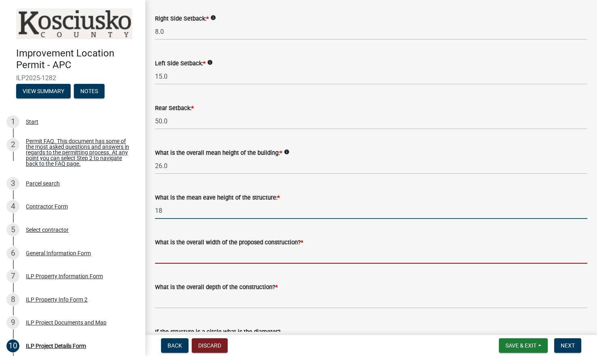
type input "18.0"
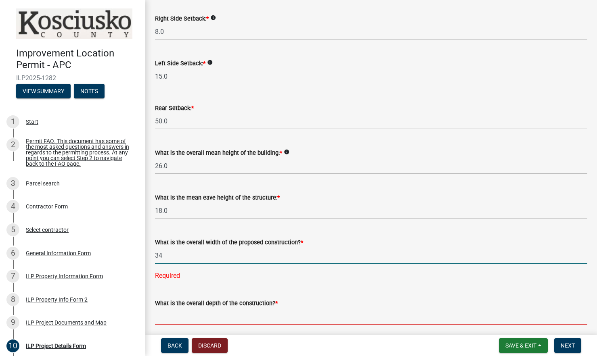
type input "34.00"
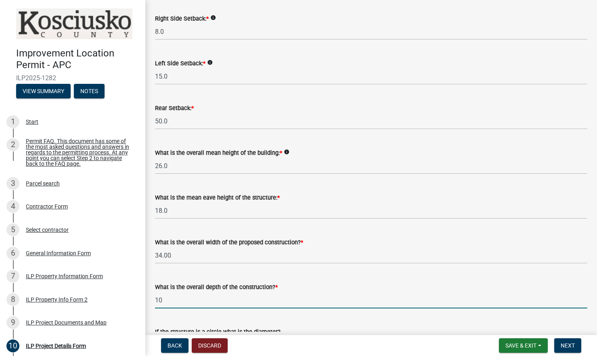
type input "10.00"
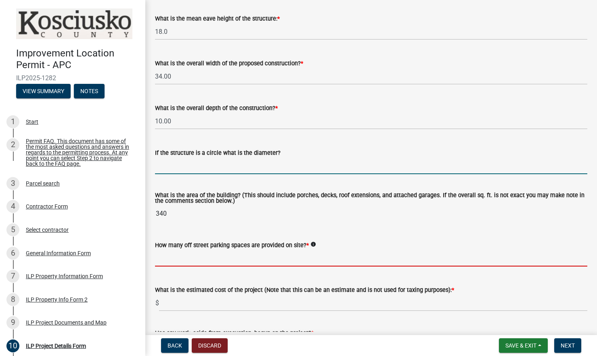
click at [181, 262] on input "text" at bounding box center [371, 258] width 432 height 17
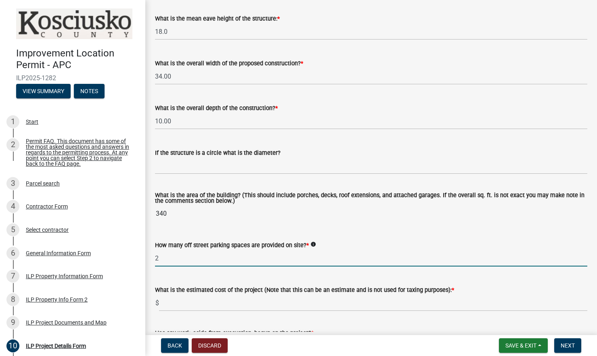
type input "2"
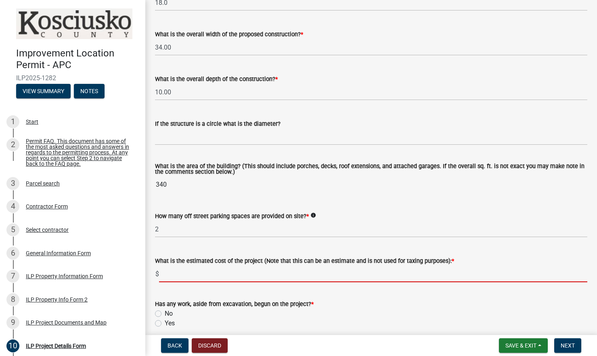
scroll to position [491, 0]
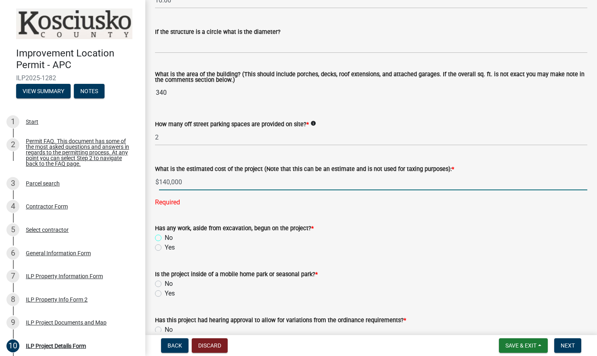
type input "140000"
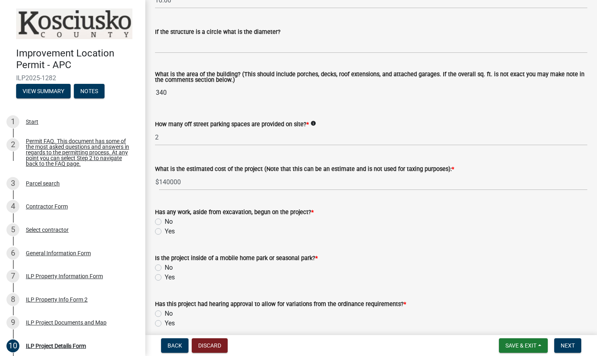
click at [165, 222] on label "No" at bounding box center [169, 222] width 8 height 10
click at [165, 222] on input "No" at bounding box center [167, 219] width 5 height 5
radio input "true"
click at [165, 268] on label "No" at bounding box center [169, 268] width 8 height 10
click at [165, 268] on input "No" at bounding box center [167, 265] width 5 height 5
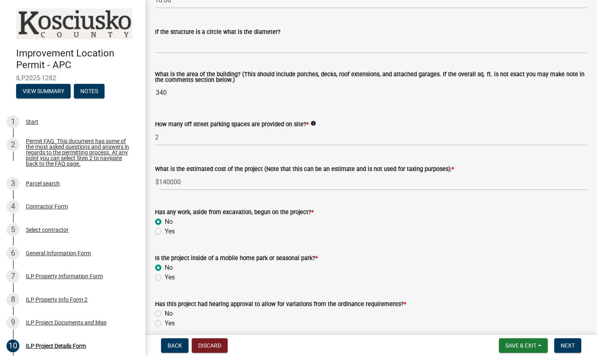
radio input "true"
click at [165, 314] on label "No" at bounding box center [169, 314] width 8 height 10
click at [165, 314] on input "No" at bounding box center [167, 311] width 5 height 5
radio input "true"
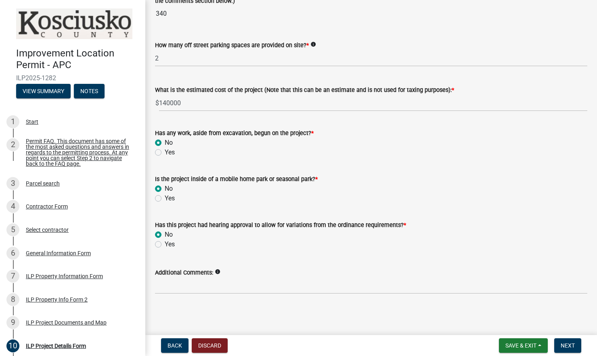
scroll to position [571, 0]
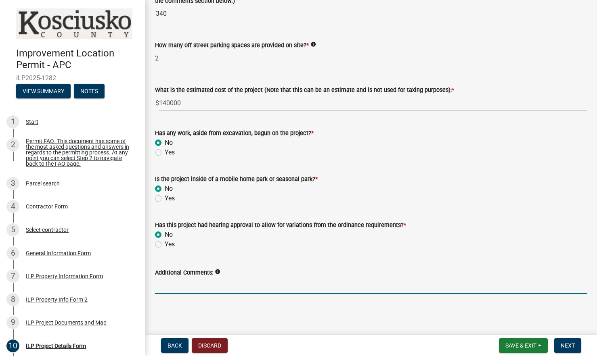
click at [235, 288] on input "Additional Comments:" at bounding box center [371, 286] width 432 height 17
click at [565, 348] on span "Next" at bounding box center [568, 346] width 14 height 6
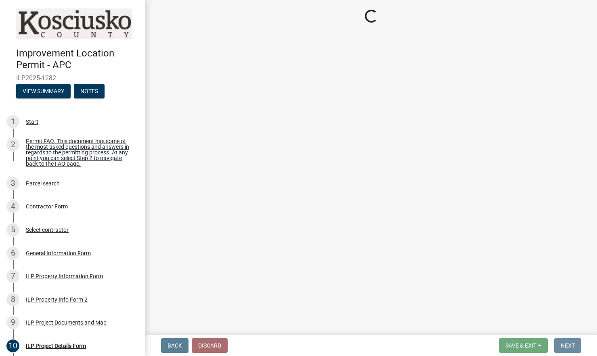
scroll to position [0, 0]
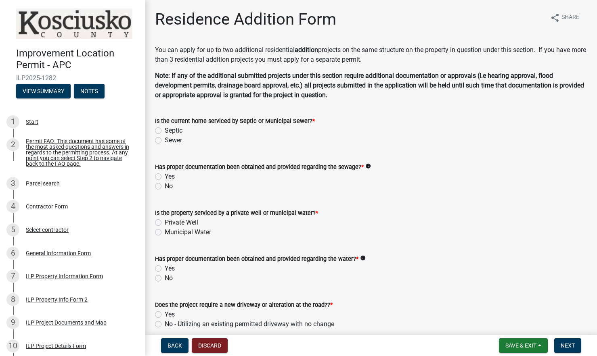
click at [165, 143] on label "Sewer" at bounding box center [173, 141] width 17 height 10
click at [165, 141] on input "Sewer" at bounding box center [167, 138] width 5 height 5
radio input "true"
click at [165, 187] on label "No" at bounding box center [169, 187] width 8 height 10
click at [165, 187] on input "No" at bounding box center [167, 184] width 5 height 5
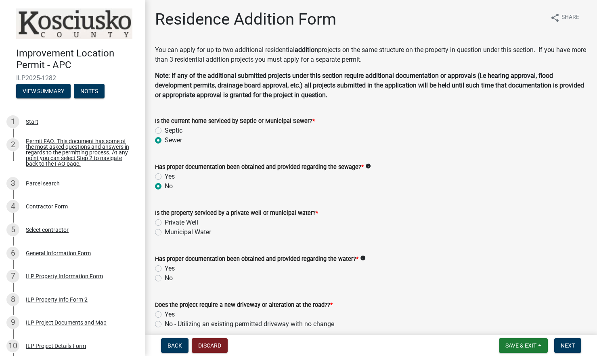
radio input "true"
click at [165, 233] on label "Municipal Water" at bounding box center [188, 233] width 46 height 10
click at [165, 233] on input "Municipal Water" at bounding box center [167, 230] width 5 height 5
radio input "true"
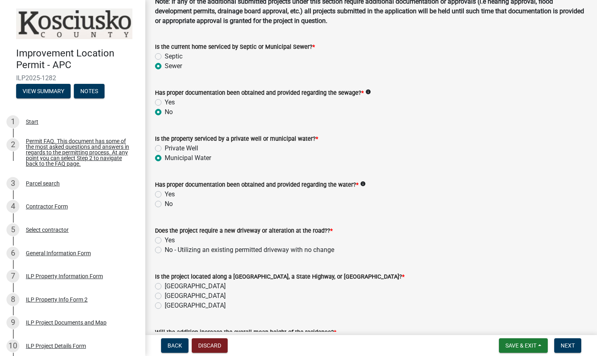
scroll to position [121, 0]
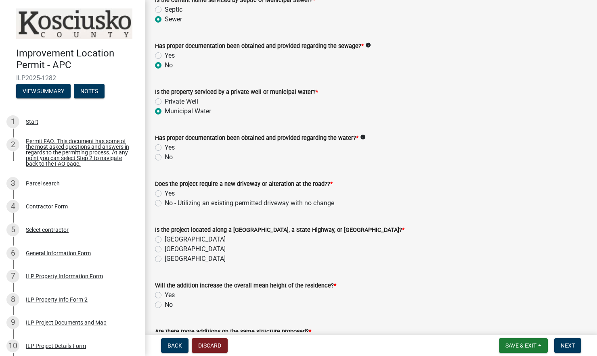
click at [165, 158] on label "No" at bounding box center [169, 158] width 8 height 10
click at [165, 158] on input "No" at bounding box center [167, 155] width 5 height 5
radio input "true"
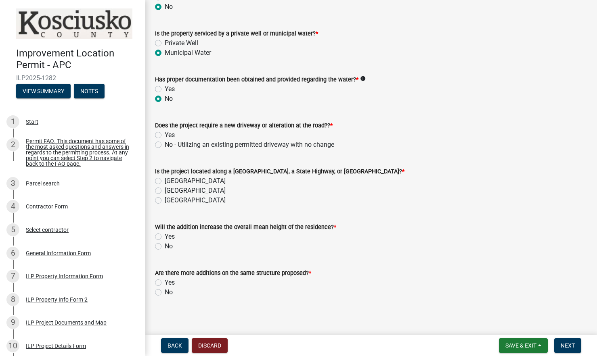
scroll to position [184, 0]
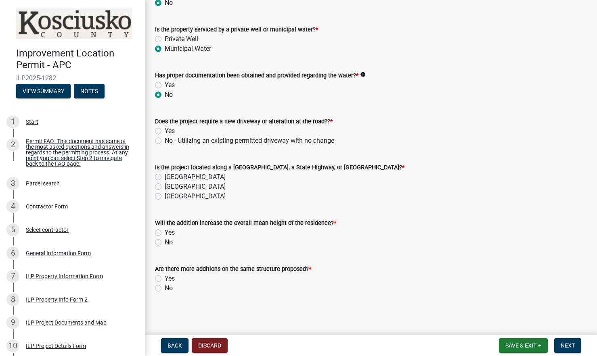
click at [165, 140] on label "No - Utilizing an existing permitted driveway with no change" at bounding box center [250, 141] width 170 height 10
click at [165, 140] on input "No - Utilizing an existing permitted driveway with no change" at bounding box center [167, 138] width 5 height 5
radio input "true"
click at [165, 187] on label "Town Street" at bounding box center [195, 187] width 61 height 10
click at [165, 187] on input "Town Street" at bounding box center [167, 184] width 5 height 5
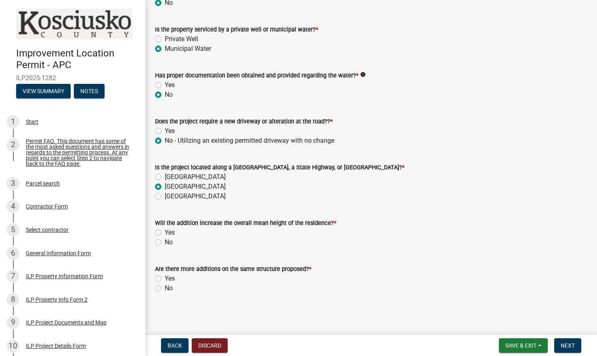
radio input "true"
click at [165, 242] on label "No" at bounding box center [169, 243] width 8 height 10
click at [165, 242] on input "No" at bounding box center [167, 240] width 5 height 5
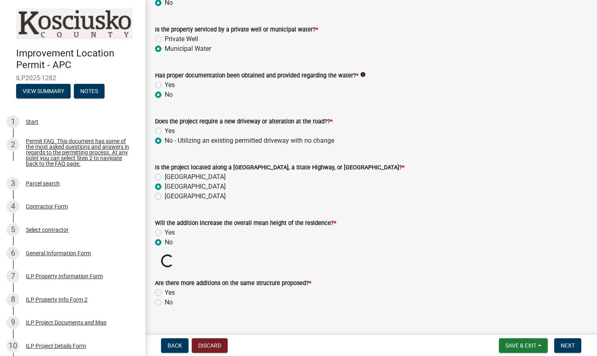
radio input "true"
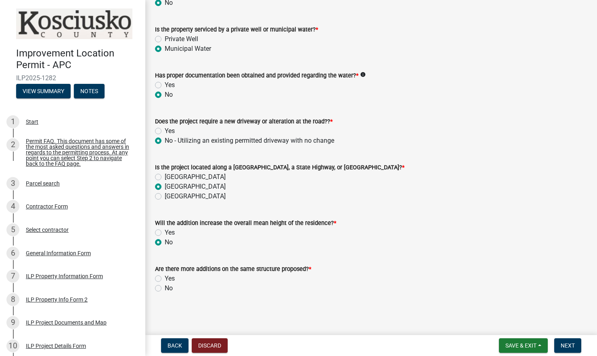
click at [165, 291] on label "No" at bounding box center [169, 289] width 8 height 10
click at [165, 289] on input "No" at bounding box center [167, 286] width 5 height 5
radio input "true"
drag, startPoint x: 569, startPoint y: 344, endPoint x: 561, endPoint y: 333, distance: 12.9
click at [568, 344] on span "Next" at bounding box center [568, 346] width 14 height 6
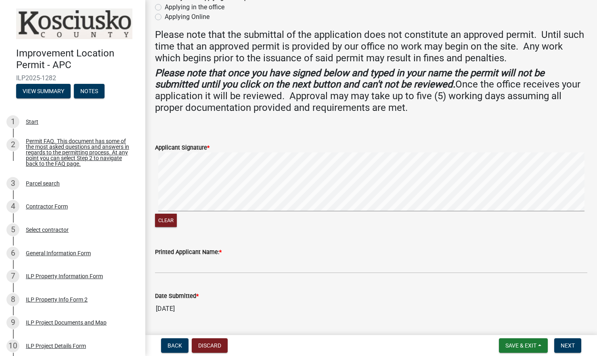
scroll to position [159, 0]
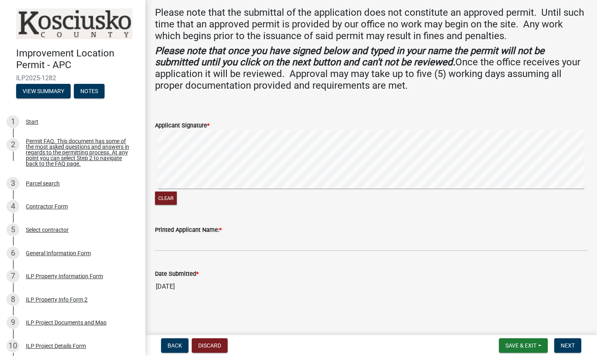
click at [169, 111] on form "Applicant Signature * Clear" at bounding box center [371, 159] width 432 height 96
click at [179, 129] on div "Applicant Signature *" at bounding box center [371, 126] width 432 height 10
click at [217, 124] on div "Applicant Signature *" at bounding box center [371, 126] width 432 height 10
click at [230, 63] on strong "Please note that once you have signed below and typed in your name the permit w…" at bounding box center [350, 56] width 390 height 23
click at [166, 195] on button "Clear" at bounding box center [166, 198] width 22 height 13
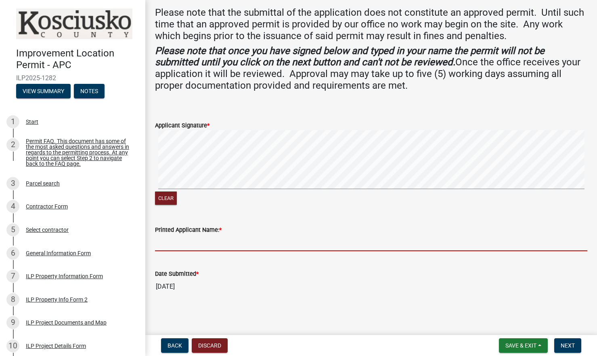
drag, startPoint x: 165, startPoint y: 245, endPoint x: 200, endPoint y: 226, distance: 40.3
click at [166, 244] on input "Printed Applicant Name: *" at bounding box center [371, 243] width 432 height 17
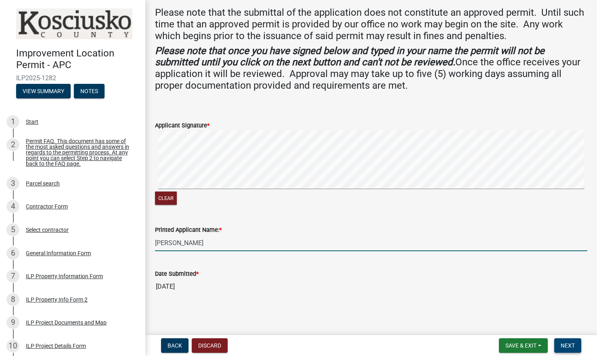
type input "Lynn McCullough"
click at [568, 343] on span "Next" at bounding box center [568, 346] width 14 height 6
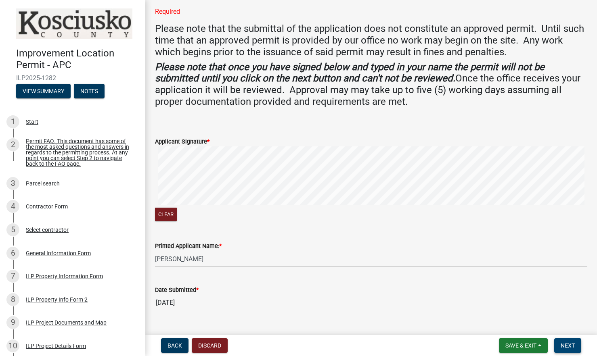
click at [566, 344] on span "Next" at bounding box center [568, 346] width 14 height 6
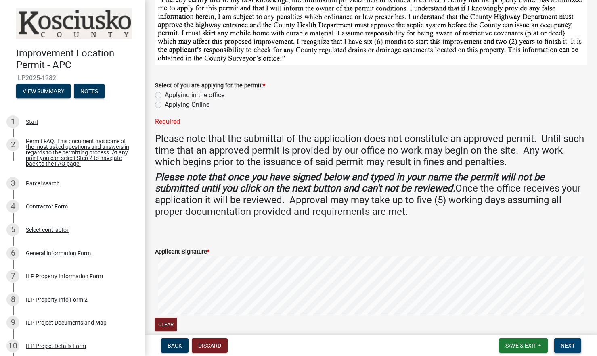
scroll to position [38, 0]
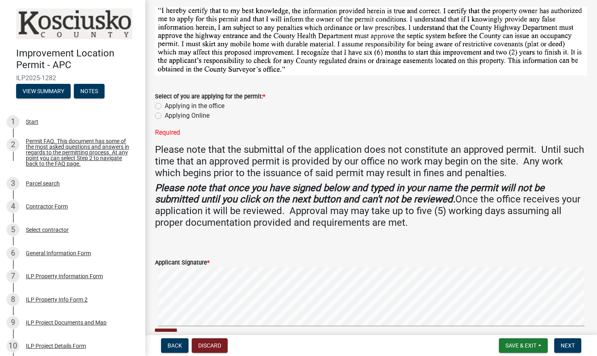
click at [165, 115] on label "Applying Online" at bounding box center [187, 116] width 45 height 10
click at [165, 115] on input "Applying Online" at bounding box center [167, 113] width 5 height 5
radio input "true"
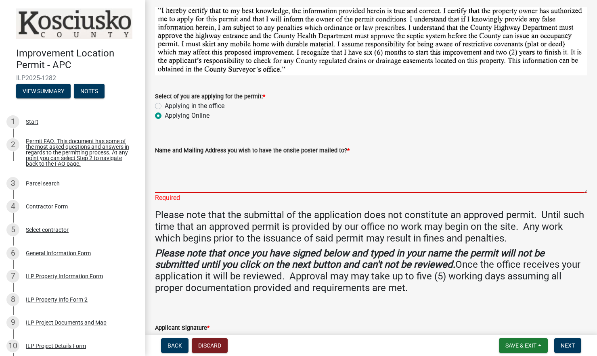
click at [165, 186] on textarea "Name and Mailing Address you wish to have the onsite poster mailed to? *" at bounding box center [371, 174] width 432 height 38
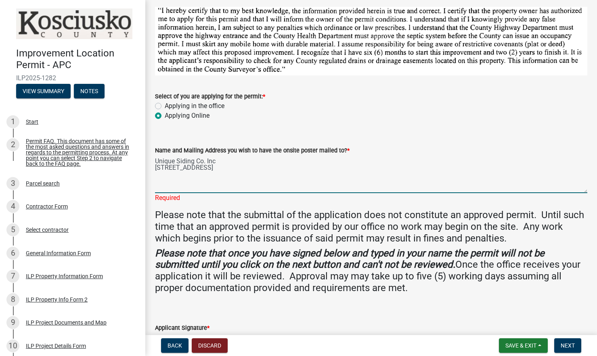
click at [225, 167] on textarea "Unique Siding Co. Inc 2400 Eisenhower Dr. N" at bounding box center [371, 174] width 432 height 38
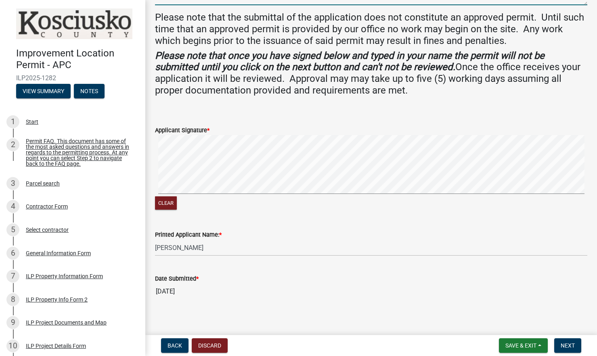
scroll to position [231, 0]
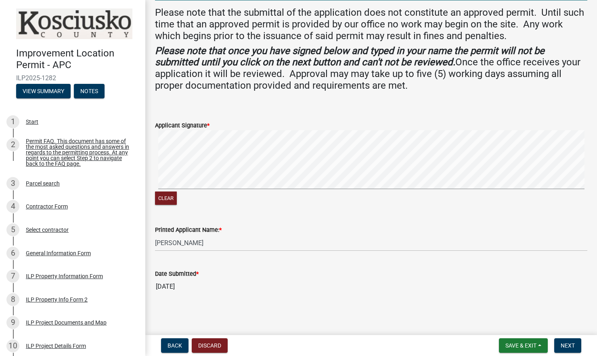
type textarea "Unique Siding Co. Inc 2400 Eisenhower Dr. N Goshen, IN 46526"
click at [570, 346] on span "Next" at bounding box center [568, 346] width 14 height 6
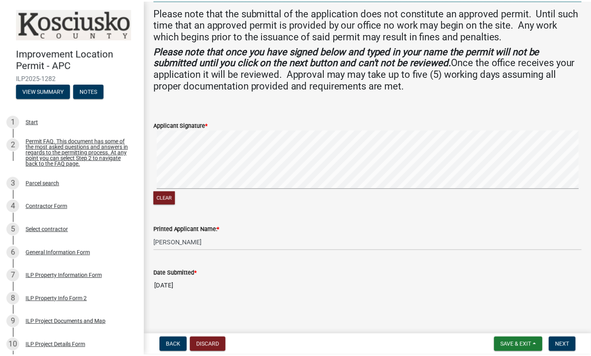
scroll to position [0, 0]
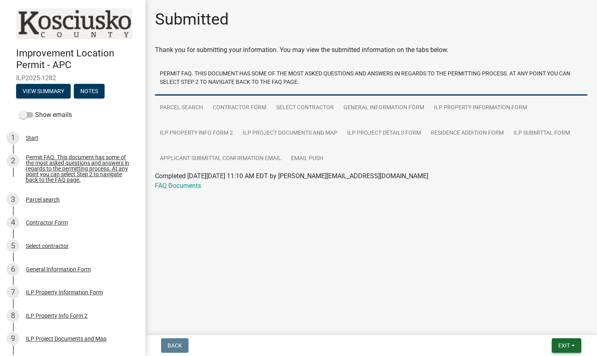
drag, startPoint x: 557, startPoint y: 348, endPoint x: 549, endPoint y: 338, distance: 12.9
click at [557, 347] on button "Exit" at bounding box center [566, 346] width 29 height 15
click at [539, 326] on button "Save & Exit" at bounding box center [549, 324] width 65 height 19
